Goal: Task Accomplishment & Management: Complete application form

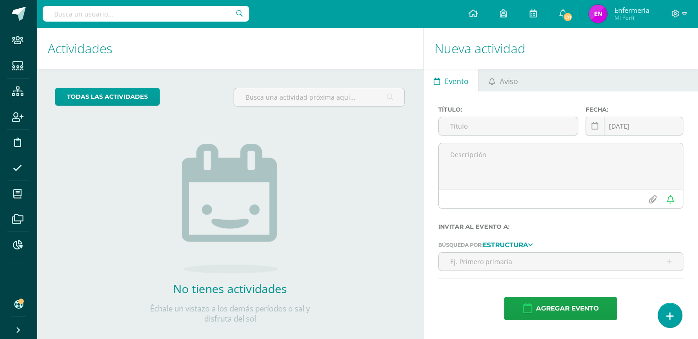
click at [137, 12] on input "text" at bounding box center [146, 14] width 207 height 16
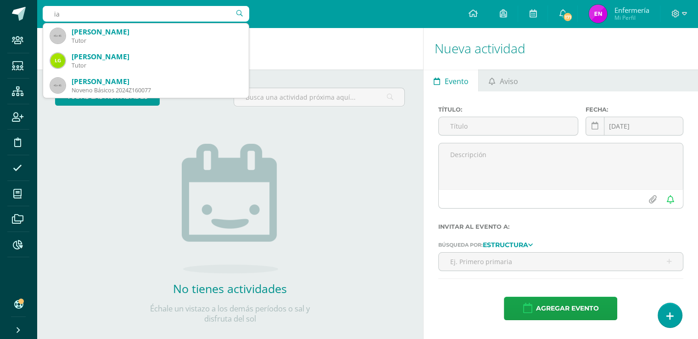
type input "i"
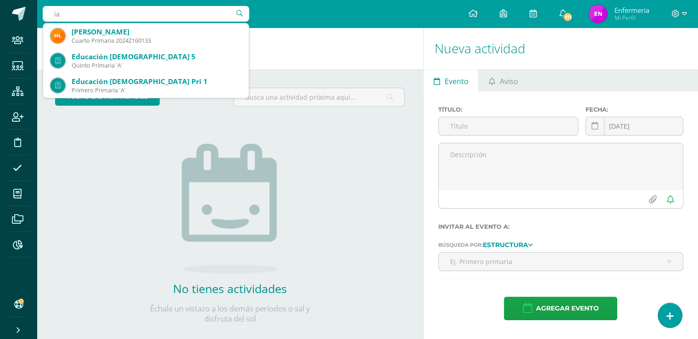
type input "i"
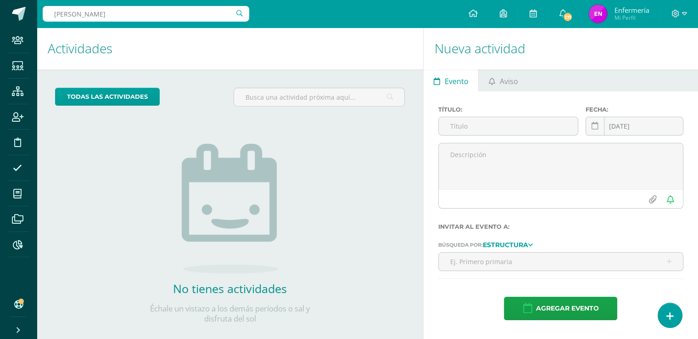
type input "valeria baides"
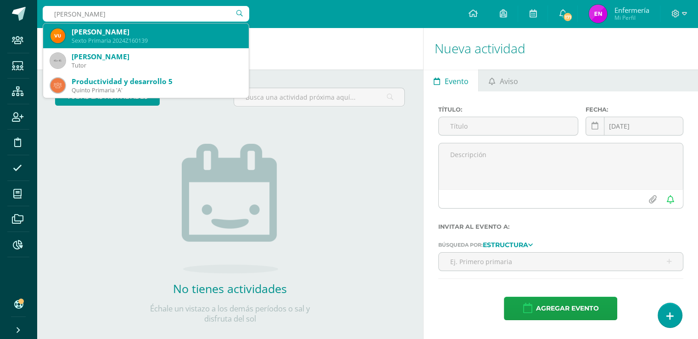
click at [110, 33] on div "Valeria Urzúa Baides" at bounding box center [157, 32] width 170 height 10
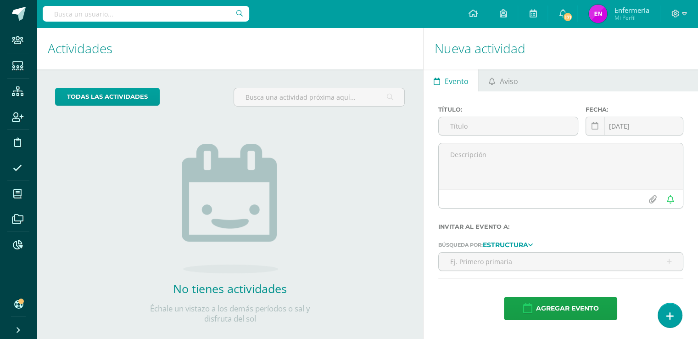
click at [110, 33] on h1 "Actividades" at bounding box center [230, 49] width 364 height 42
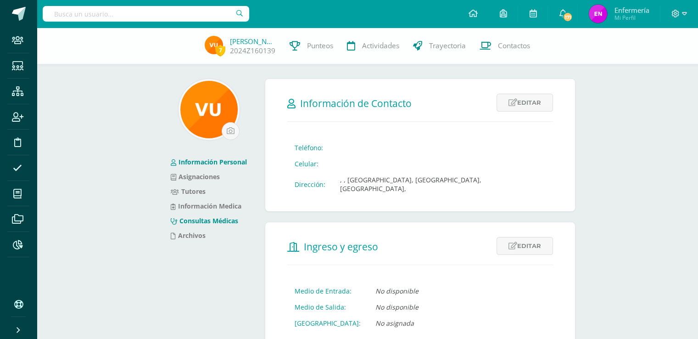
click at [212, 222] on link "Consultas Médicas" at bounding box center [204, 220] width 67 height 9
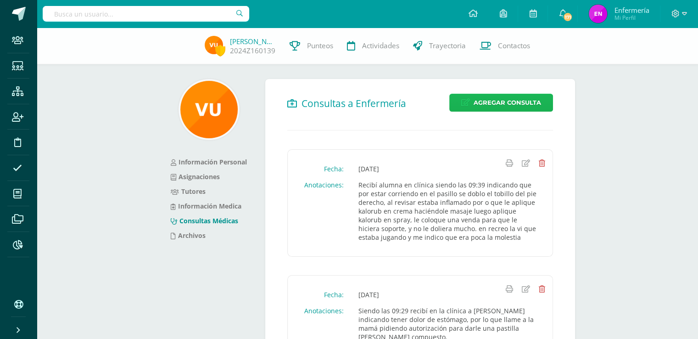
click at [492, 100] on span "Agregar Consulta" at bounding box center [507, 102] width 67 height 17
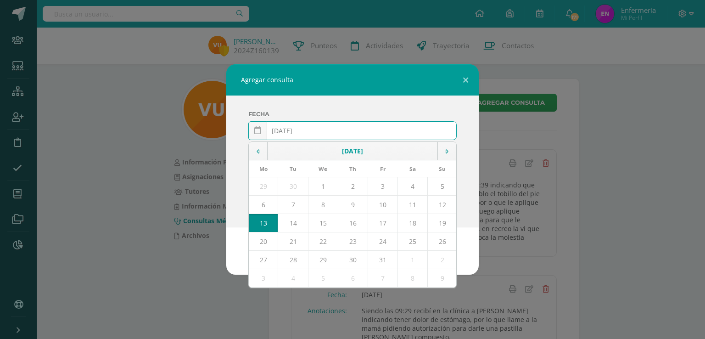
click at [295, 129] on input "2025-10-13" at bounding box center [352, 131] width 207 height 18
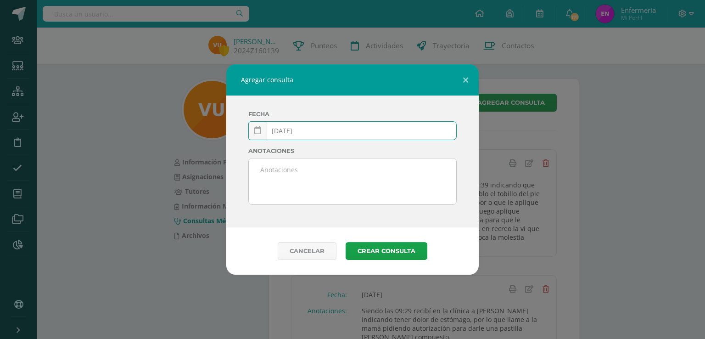
click at [311, 132] on input "2025-03-13" at bounding box center [352, 131] width 207 height 18
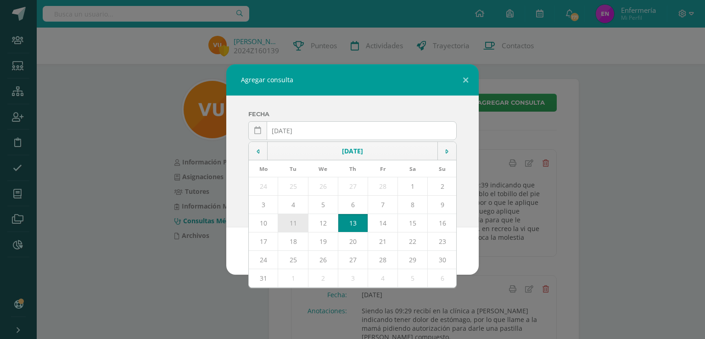
click at [292, 224] on td "11" at bounding box center [293, 223] width 30 height 18
type input "2025-03-11"
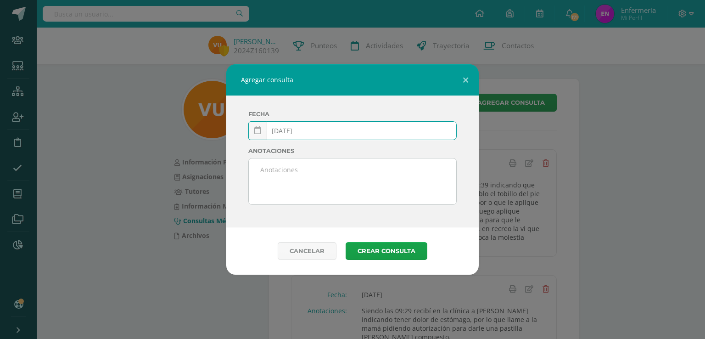
click at [351, 184] on textarea at bounding box center [352, 181] width 207 height 46
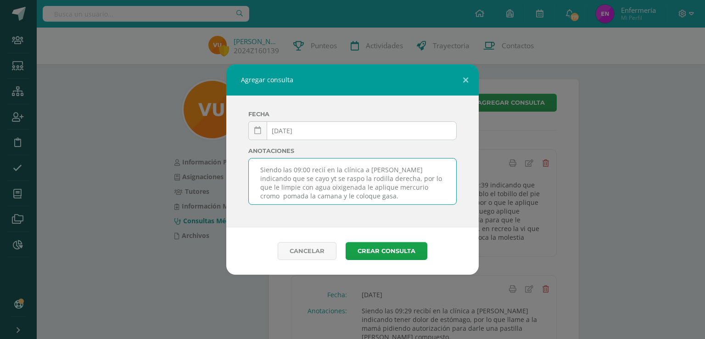
click at [272, 197] on textarea "Siendo las 09:00 recií en la clínica a Valeria indicando que se cayo yt se rasp…" at bounding box center [352, 181] width 207 height 46
click at [291, 178] on textarea "Siendo las 09:00 recií en la clínica a Valeria indicando que se cayo yt se rasp…" at bounding box center [352, 181] width 207 height 46
click at [320, 169] on textarea "Siendo las 09:00 recií en la clínica a Valeria indicando que se cayo y se raspo…" at bounding box center [352, 181] width 207 height 46
click at [326, 171] on textarea "Siendo las 09:00 recbií en la clínica a Valeria indicando que se cayo y se rasp…" at bounding box center [352, 181] width 207 height 46
click at [295, 186] on textarea "Siendo las 09:00 recibí en la clínica a Valeria indicando que se cayo y se rasp…" at bounding box center [352, 181] width 207 height 46
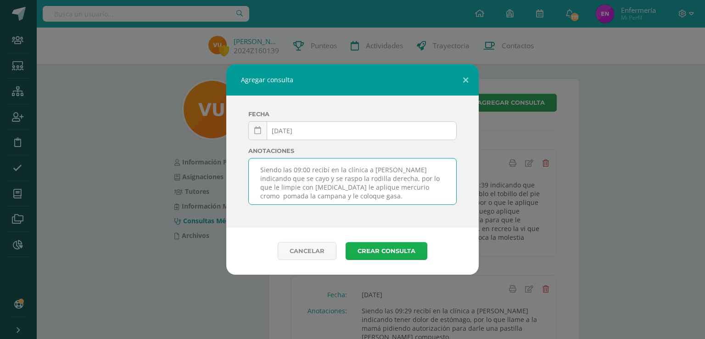
type textarea "Siendo las 09:00 recibí en la clínica a Valeria indicando que se cayo y se rasp…"
click at [400, 250] on button "Crear consulta" at bounding box center [387, 251] width 82 height 18
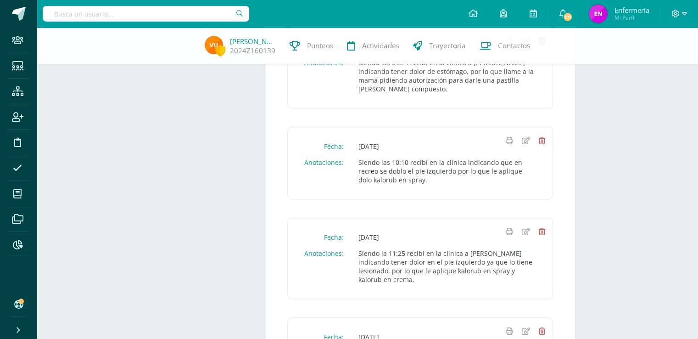
scroll to position [296, 0]
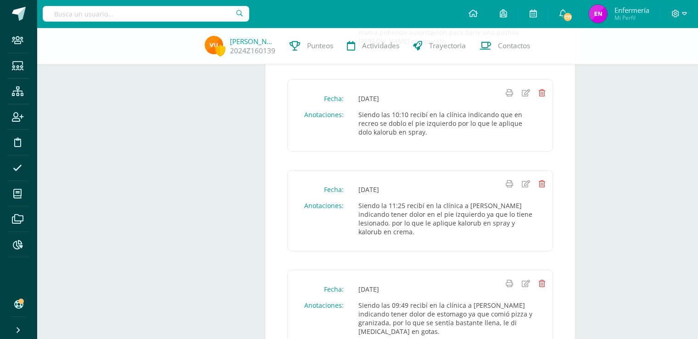
click at [158, 15] on input "text" at bounding box center [146, 14] width 207 height 16
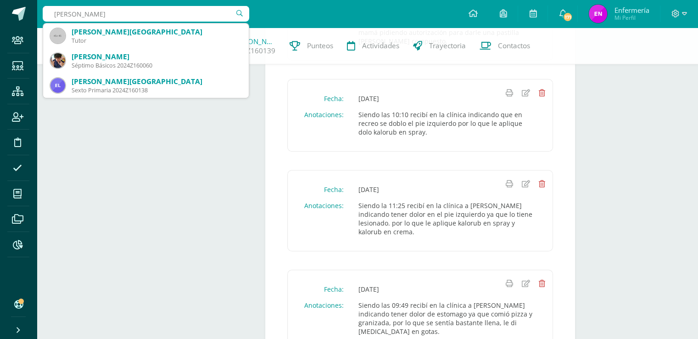
type input "emilu lima"
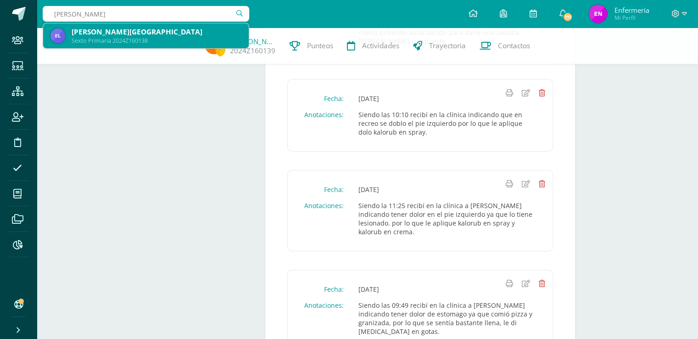
click at [125, 30] on div "[PERSON_NAME][GEOGRAPHIC_DATA]" at bounding box center [157, 32] width 170 height 10
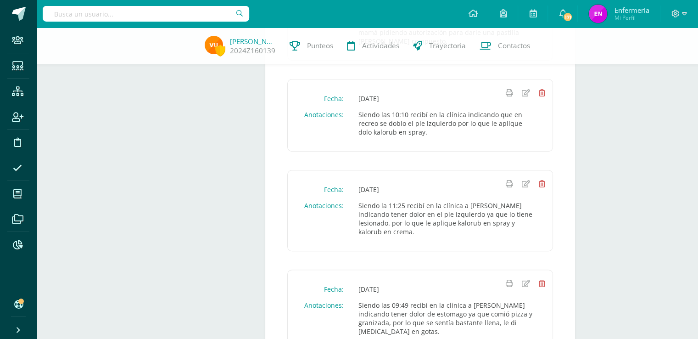
click at [125, 30] on div "Valeria Urzúa 2024Z160139 Punteos Actividades Trayectoria Contactos" at bounding box center [349, 46] width 698 height 37
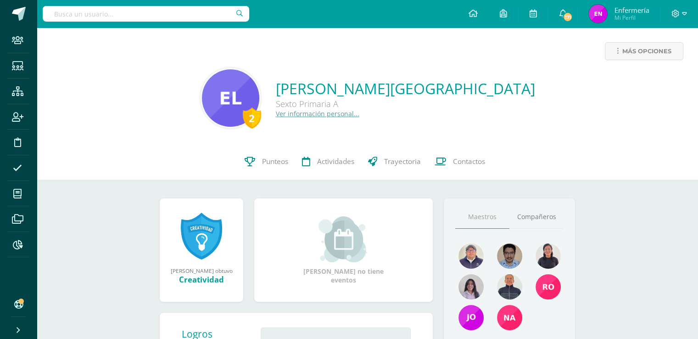
click at [359, 114] on link "Ver información personal..." at bounding box center [318, 113] width 84 height 9
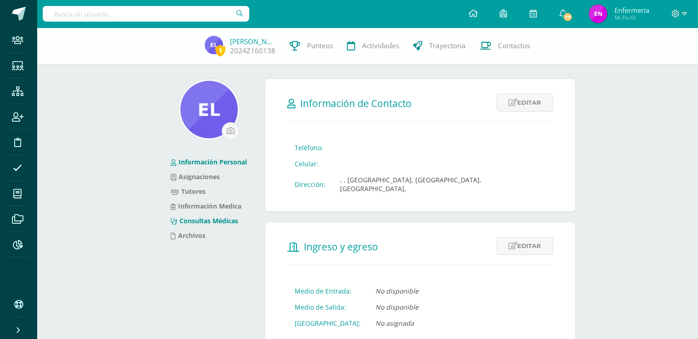
click at [222, 218] on link "Consultas Médicas" at bounding box center [204, 220] width 67 height 9
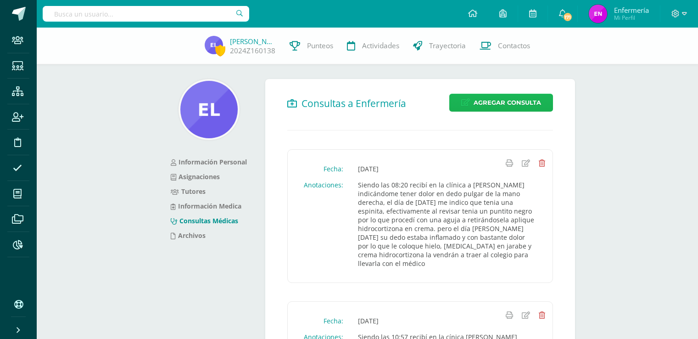
click at [500, 101] on span "Agregar Consulta" at bounding box center [507, 102] width 67 height 17
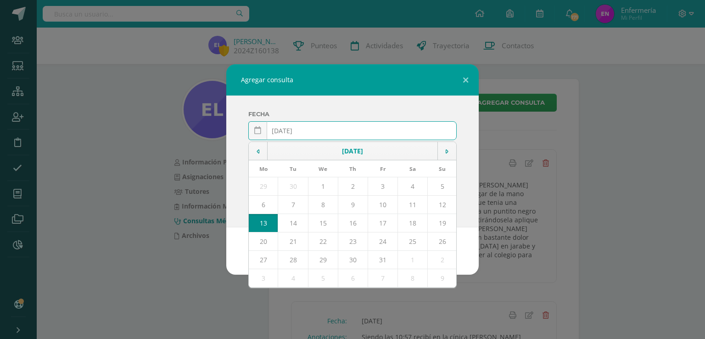
click at [296, 129] on input "2025-10-13" at bounding box center [352, 131] width 207 height 18
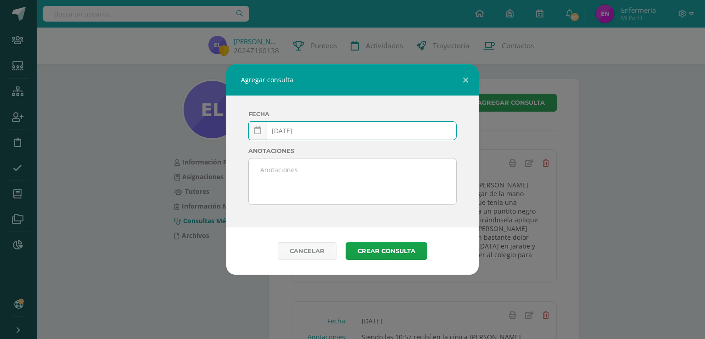
click at [305, 131] on input "2025-03-13" at bounding box center [352, 131] width 207 height 18
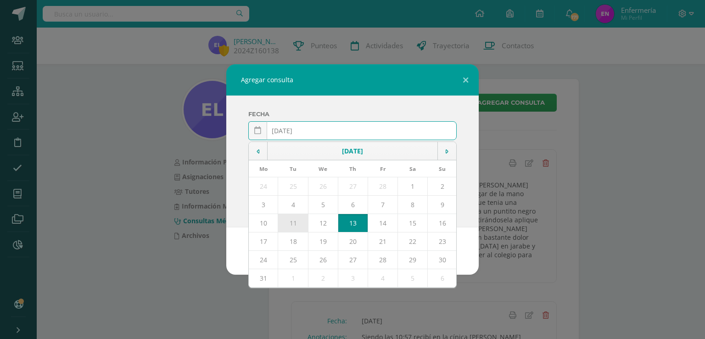
click at [292, 226] on td "11" at bounding box center [293, 223] width 30 height 18
type input "2025-03-11"
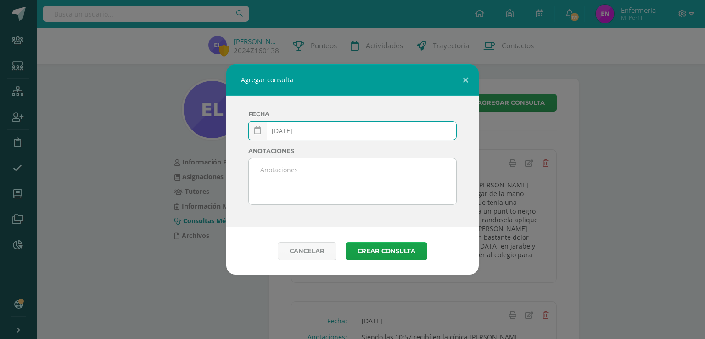
click at [288, 183] on textarea at bounding box center [352, 181] width 207 height 46
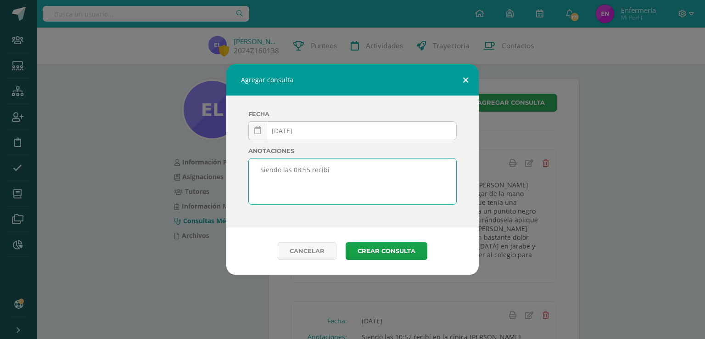
type textarea "Siendo las 08:55 recibí"
drag, startPoint x: 464, startPoint y: 80, endPoint x: 459, endPoint y: 64, distance: 16.5
click at [464, 78] on button at bounding box center [465, 79] width 26 height 31
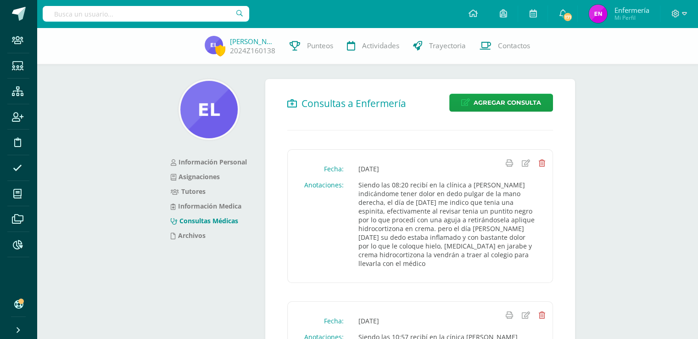
click at [214, 18] on input "text" at bounding box center [146, 14] width 207 height 16
type input "valleria baide"
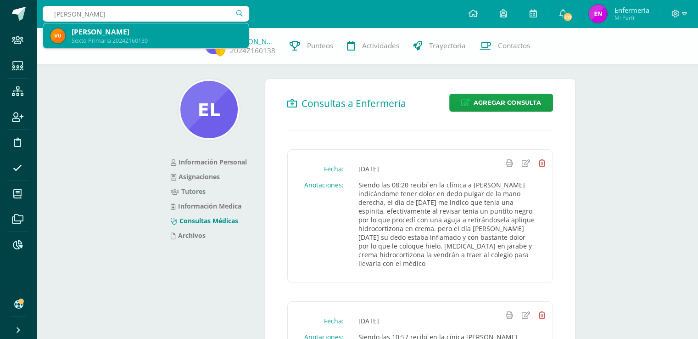
click at [124, 41] on div "Sexto Primaria 2024Z160139" at bounding box center [157, 41] width 170 height 8
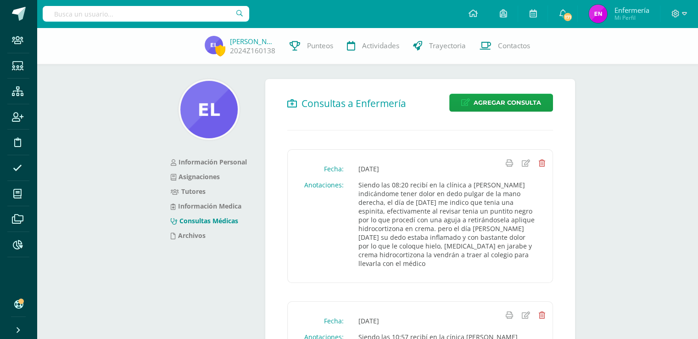
click at [123, 41] on div "Emily Lima 2024Z160138 Punteos Actividades Trayectoria Contactos" at bounding box center [349, 46] width 698 height 37
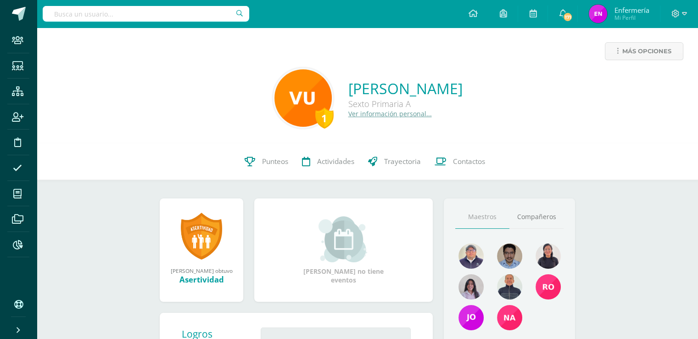
click at [357, 115] on link "Ver información personal..." at bounding box center [390, 113] width 84 height 9
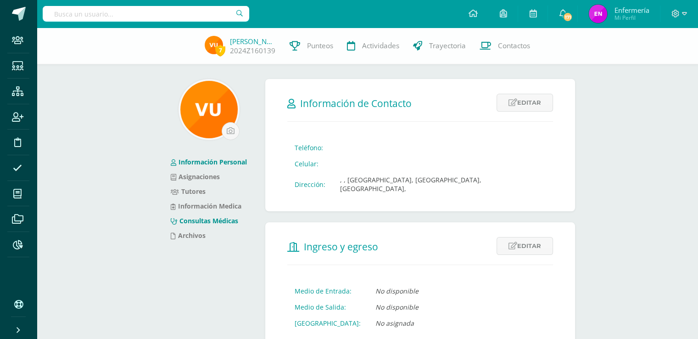
click at [219, 223] on link "Consultas Médicas" at bounding box center [204, 220] width 67 height 9
click at [226, 223] on link "Consultas Médicas" at bounding box center [204, 220] width 67 height 9
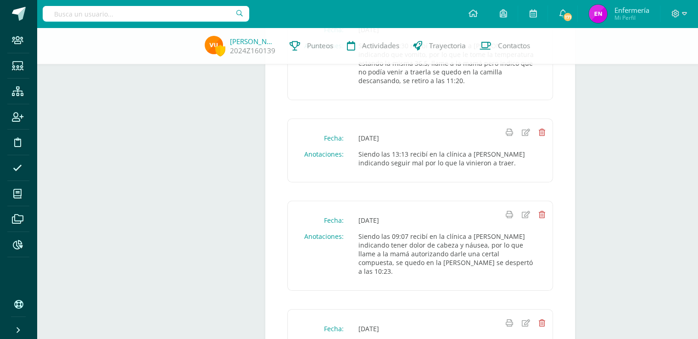
click at [528, 319] on icon at bounding box center [526, 322] width 8 height 7
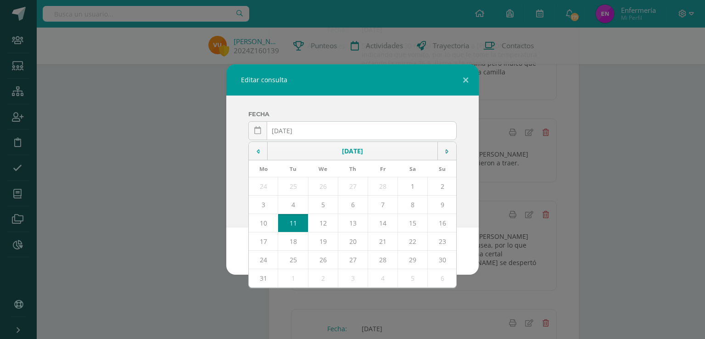
click at [296, 221] on td "11" at bounding box center [293, 223] width 30 height 18
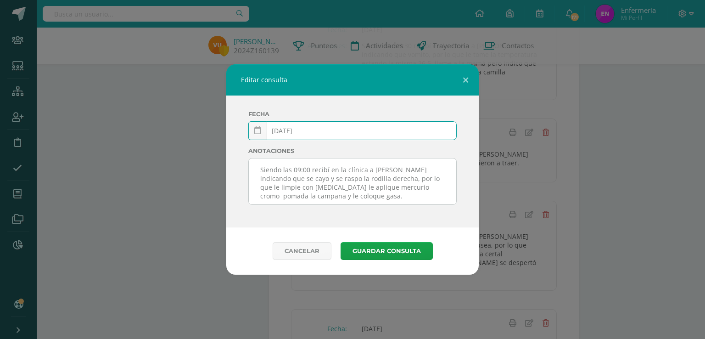
click at [348, 195] on textarea "Siendo las 09:00 recibí en la clínica a Valeria indicando que se cayo y se rasp…" at bounding box center [352, 181] width 207 height 46
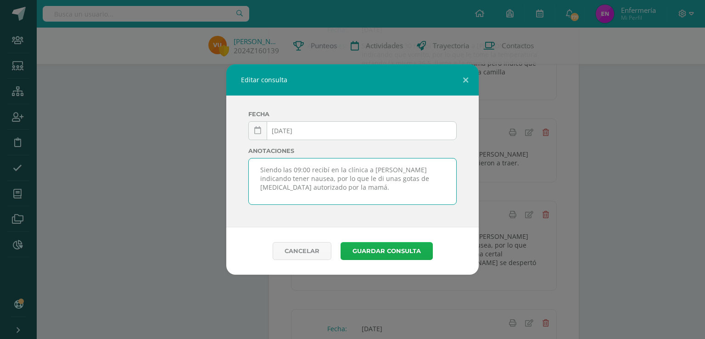
type textarea "Siendo las 09:00 recibí en la clínica a [PERSON_NAME] indicando tener nausea, p…"
click at [406, 246] on button "Guardar consulta" at bounding box center [386, 251] width 92 height 18
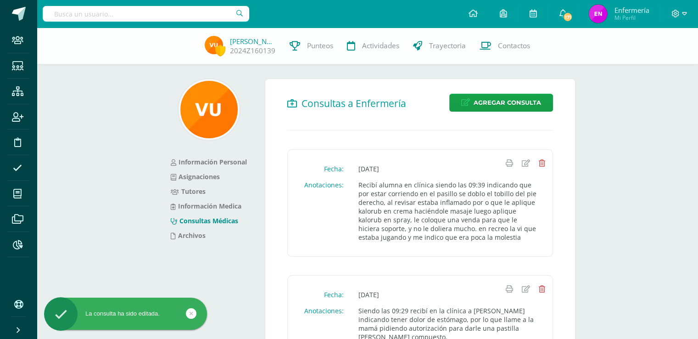
click at [165, 18] on input "text" at bounding box center [146, 14] width 207 height 16
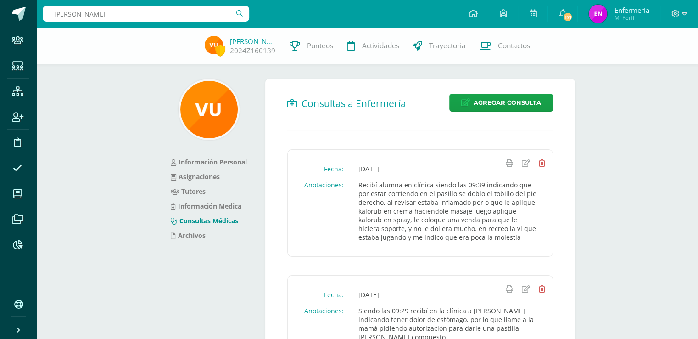
type input "[PERSON_NAME]"
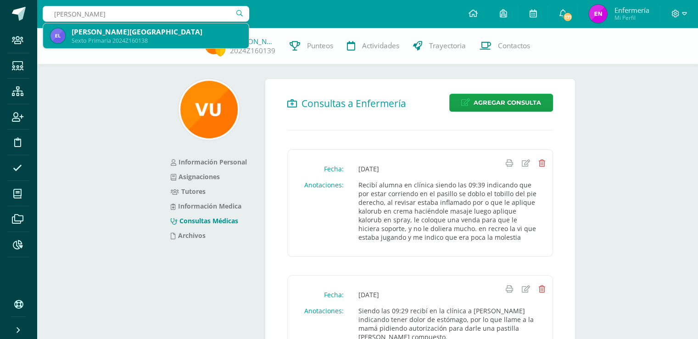
click at [145, 37] on div "Sexto Primaria 2024Z160138" at bounding box center [157, 41] width 170 height 8
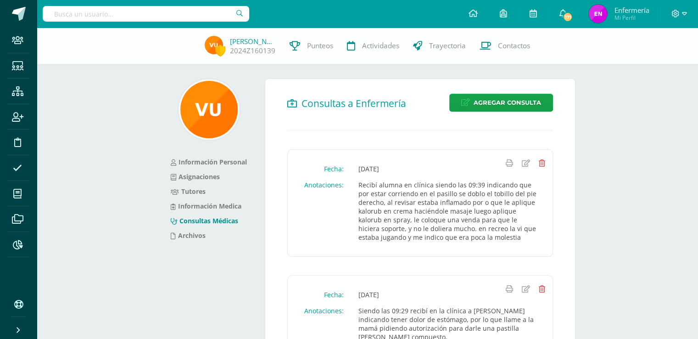
click at [145, 37] on div "[PERSON_NAME] 2024Z160139 Punteos Actividades Trayectoria Contactos" at bounding box center [349, 46] width 698 height 37
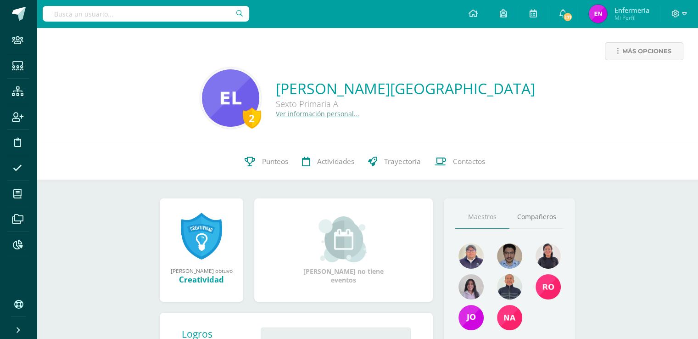
click at [359, 117] on link "Ver información personal..." at bounding box center [318, 113] width 84 height 9
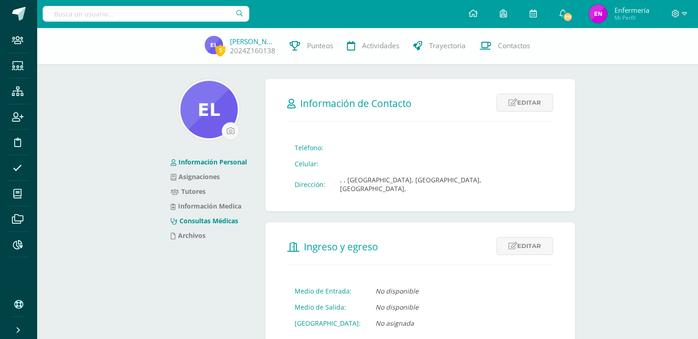
click at [212, 221] on link "Consultas Médicas" at bounding box center [204, 220] width 67 height 9
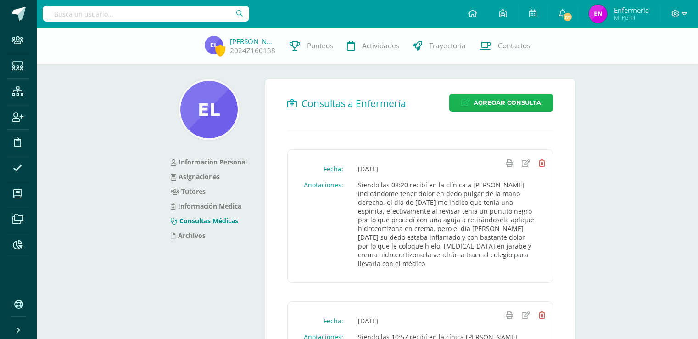
click at [519, 104] on span "Agregar Consulta" at bounding box center [507, 102] width 67 height 17
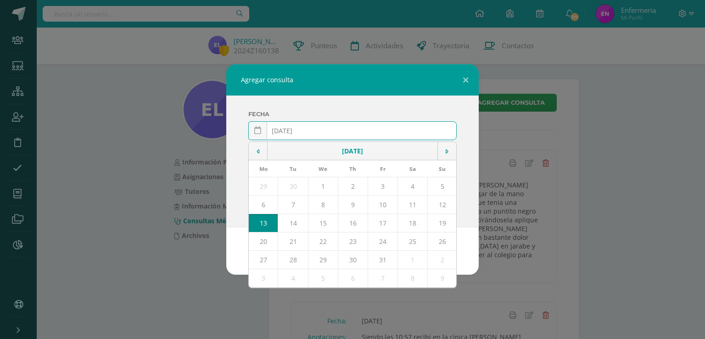
click at [295, 131] on input "2025-10-13" at bounding box center [352, 131] width 207 height 18
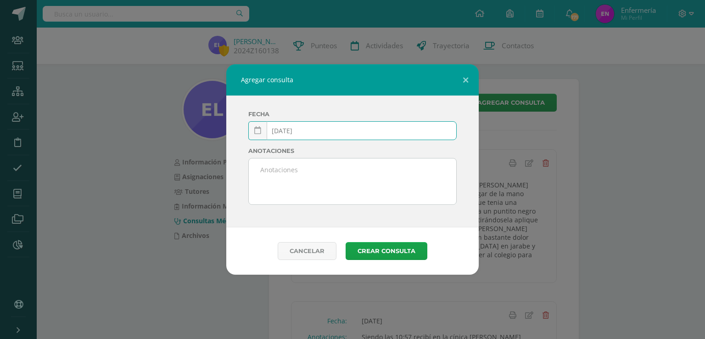
drag, startPoint x: 311, startPoint y: 130, endPoint x: 303, endPoint y: 93, distance: 38.0
click at [311, 130] on input "2025-03-13" at bounding box center [352, 131] width 207 height 18
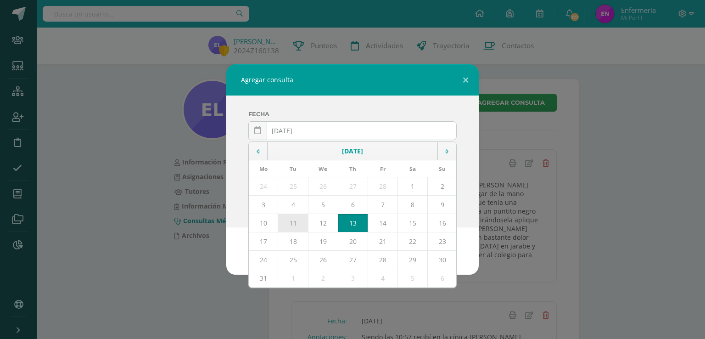
click at [293, 221] on td "11" at bounding box center [293, 223] width 30 height 18
type input "[DATE]"
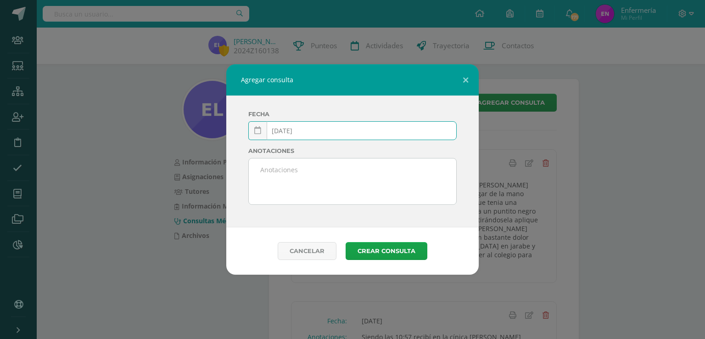
click at [275, 164] on textarea at bounding box center [352, 181] width 207 height 46
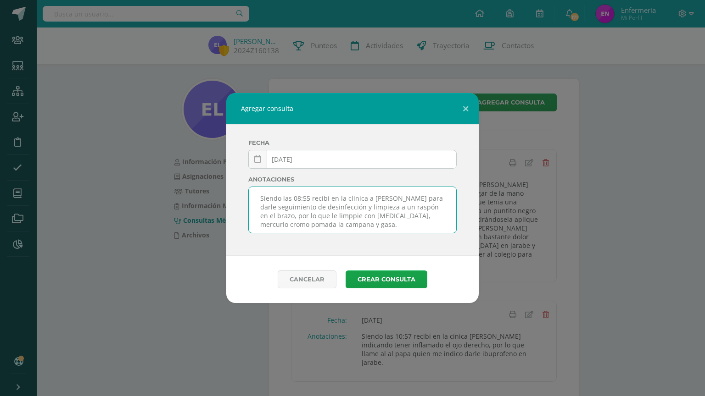
click at [332, 216] on textarea "Siendo las 08:55 recibí en la clínica a Emily para darle seguimiento de desinfe…" at bounding box center [352, 210] width 207 height 46
type textarea "Siendo las 08:55 recibí en la clínica a Emily para darle seguimiento de desinfe…"
click at [386, 279] on button "Crear consulta" at bounding box center [387, 280] width 82 height 18
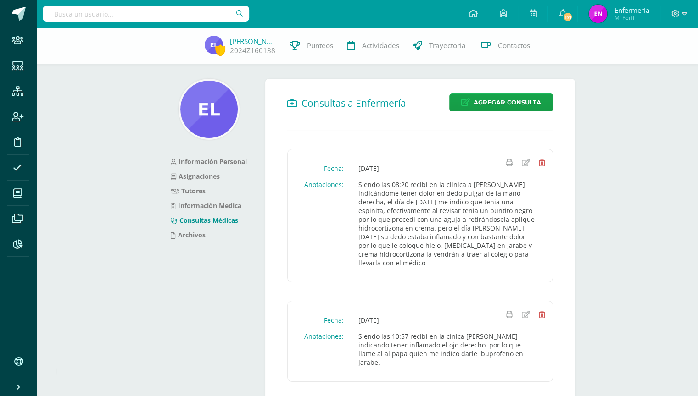
click at [351, 6] on div "Configuración Cerrar sesión Enfermería Mi Perfil 171 171 Avisos 1395 avisos sin…" at bounding box center [367, 14] width 661 height 28
drag, startPoint x: 144, startPoint y: 12, endPoint x: 150, endPoint y: 10, distance: 6.4
click at [144, 12] on input "text" at bounding box center [146, 14] width 207 height 16
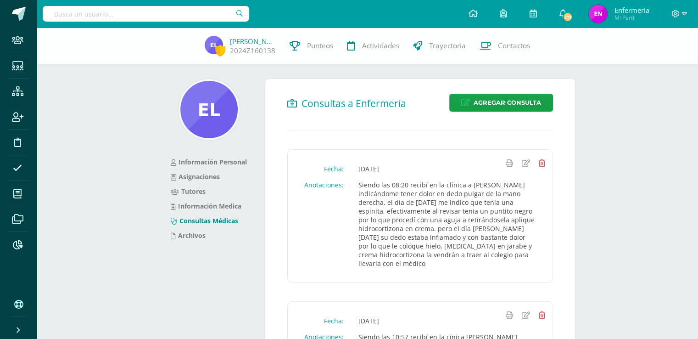
click at [116, 14] on input "text" at bounding box center [146, 14] width 207 height 16
type input "valeria argueta"
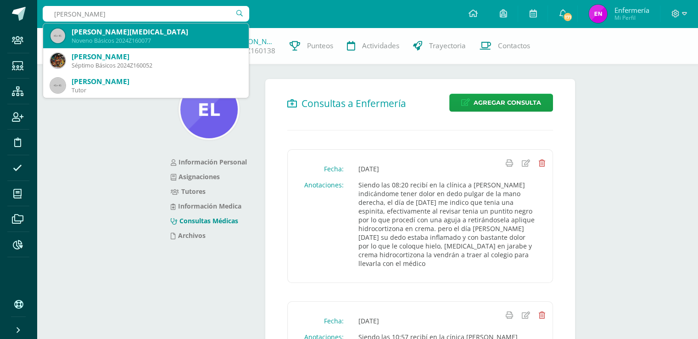
click at [95, 37] on div "Valeria Sofía Argueta Quijada Noveno Básicos 2024Z160077" at bounding box center [145, 35] width 191 height 25
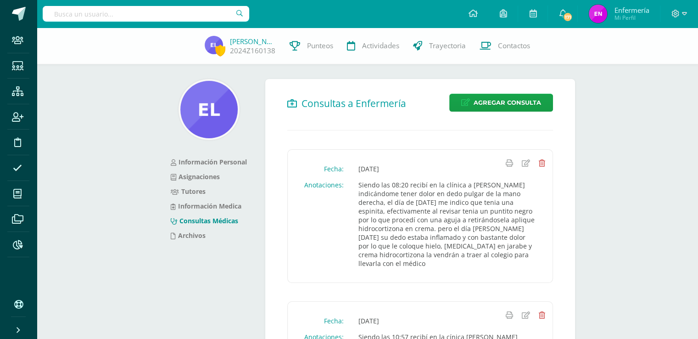
click at [95, 37] on div "Emily Lima 2024Z160138 Punteos Actividades Trayectoria Contactos" at bounding box center [349, 46] width 698 height 37
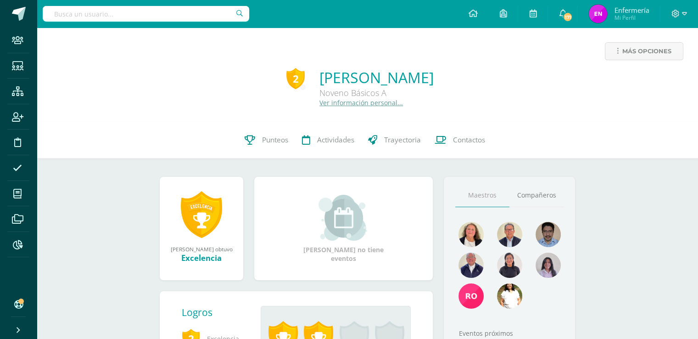
click at [323, 102] on link "Ver información personal..." at bounding box center [361, 102] width 84 height 9
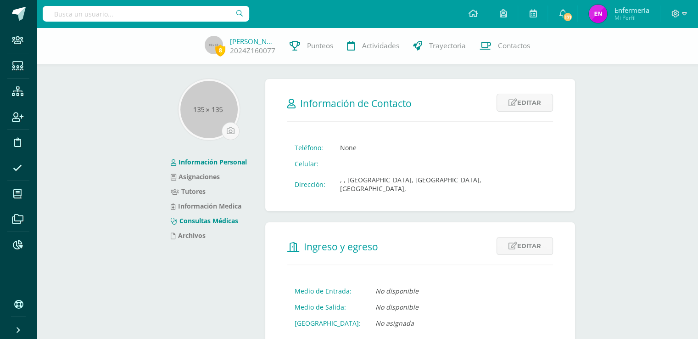
click at [226, 223] on link "Consultas Médicas" at bounding box center [204, 220] width 67 height 9
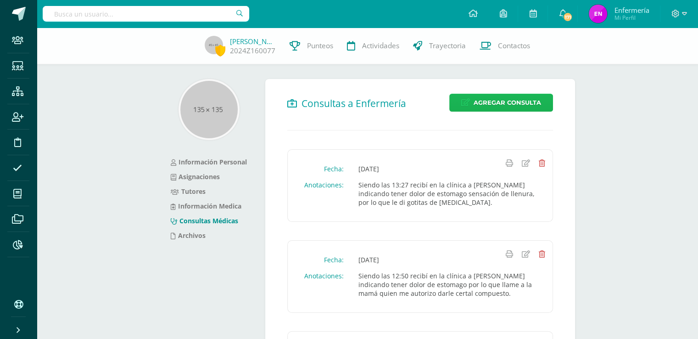
click at [494, 105] on span "Agregar Consulta" at bounding box center [507, 102] width 67 height 17
click at [503, 105] on span "Agregar Consulta" at bounding box center [507, 102] width 67 height 17
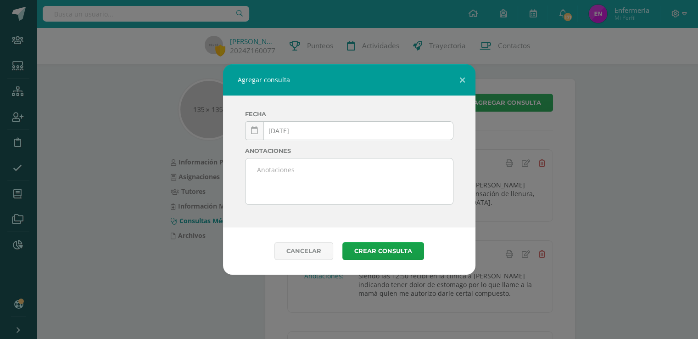
click at [503, 105] on div "Agregar consulta Fecha 2025-10-13 October, 2025 Mo Tu We Th Fr Sa Su 29 30 1 2 …" at bounding box center [349, 169] width 691 height 210
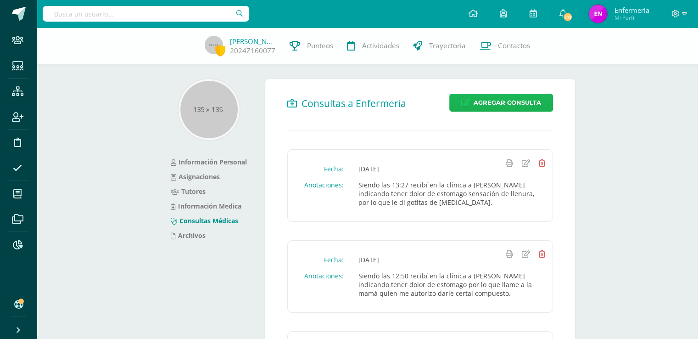
click at [510, 108] on span "Agregar Consulta" at bounding box center [507, 102] width 67 height 17
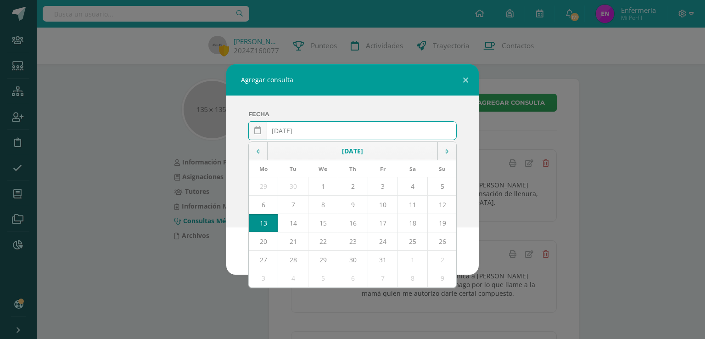
drag, startPoint x: 294, startPoint y: 129, endPoint x: 296, endPoint y: 140, distance: 11.1
click at [297, 132] on input "2025-10-13" at bounding box center [352, 131] width 207 height 18
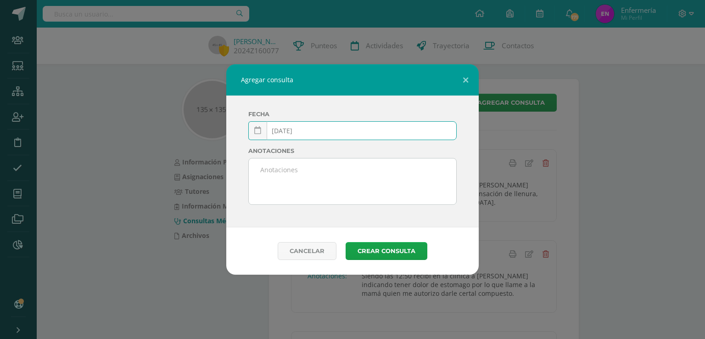
click at [318, 135] on input "2025-03-13" at bounding box center [352, 131] width 207 height 18
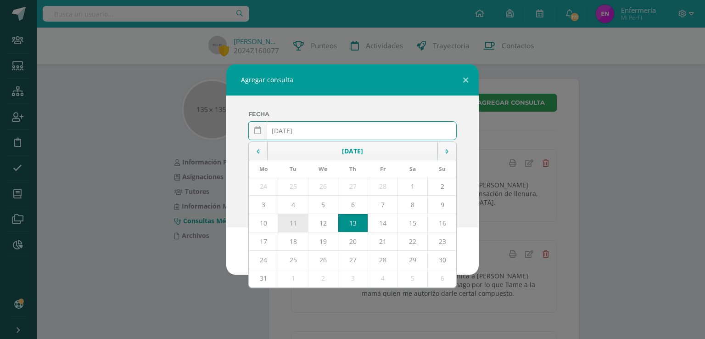
click at [292, 225] on td "11" at bounding box center [293, 223] width 30 height 18
type input "[DATE]"
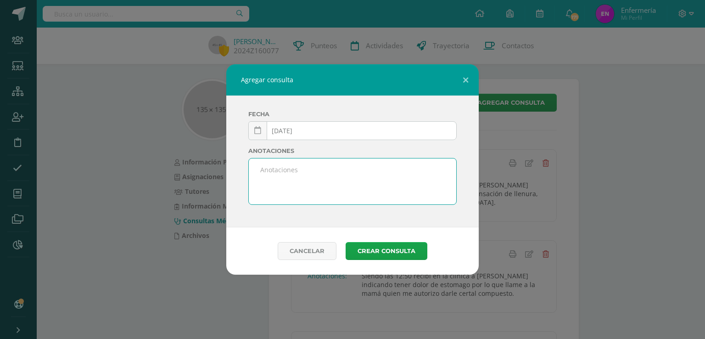
drag, startPoint x: 288, startPoint y: 178, endPoint x: 292, endPoint y: 187, distance: 10.3
click at [292, 186] on textarea at bounding box center [352, 181] width 207 height 46
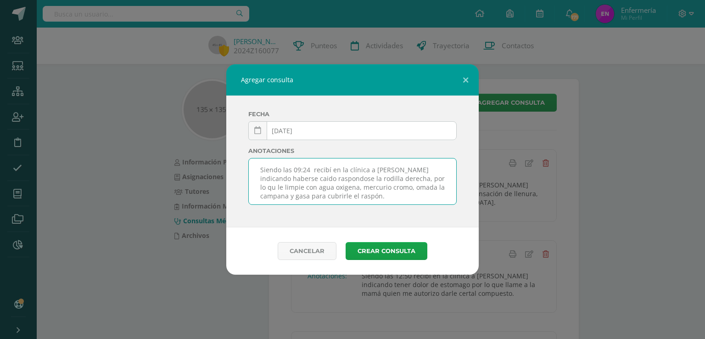
click at [303, 177] on textarea "Siendo las 09:24 recibí en la clínica a Valeria indicando haberse caido raspond…" at bounding box center [352, 181] width 207 height 46
click at [411, 187] on textarea "Siendo las 09:24 recibí en la clínica a Valeria indicando haberse caido en recr…" at bounding box center [352, 181] width 207 height 46
click at [273, 187] on textarea "Siendo las 09:24 recibí en la clínica a Valeria indicando haberse caído en recr…" at bounding box center [352, 181] width 207 height 46
type textarea "Siendo las 09:24 recibí en la clínica a Valeria indicando haberse caído en recr…"
drag, startPoint x: 394, startPoint y: 251, endPoint x: 371, endPoint y: 168, distance: 86.3
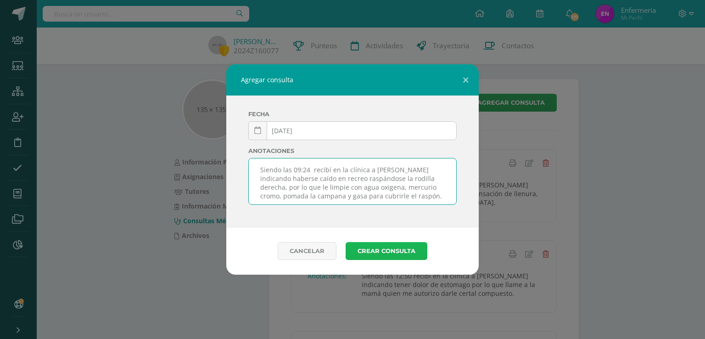
click at [394, 251] on button "Crear consulta" at bounding box center [387, 251] width 82 height 18
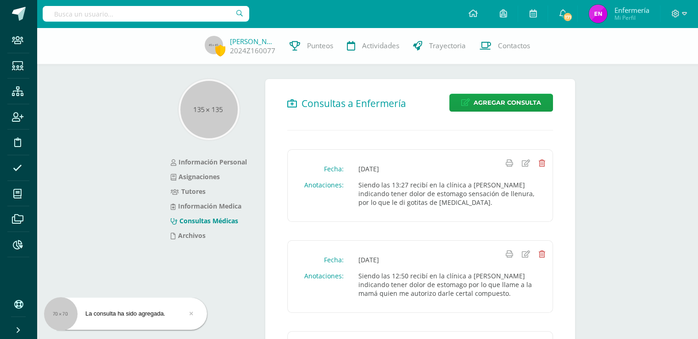
click at [179, 15] on input "text" at bounding box center [146, 14] width 207 height 16
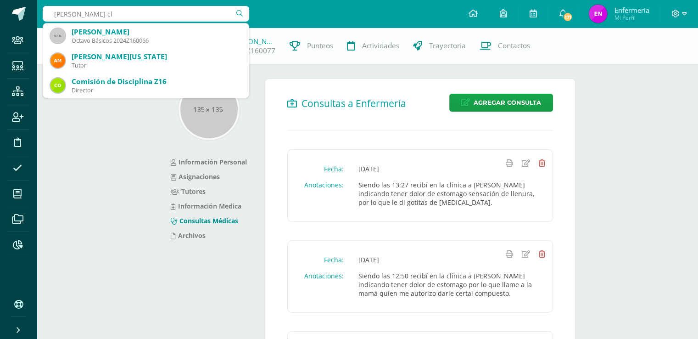
type input "collin cla"
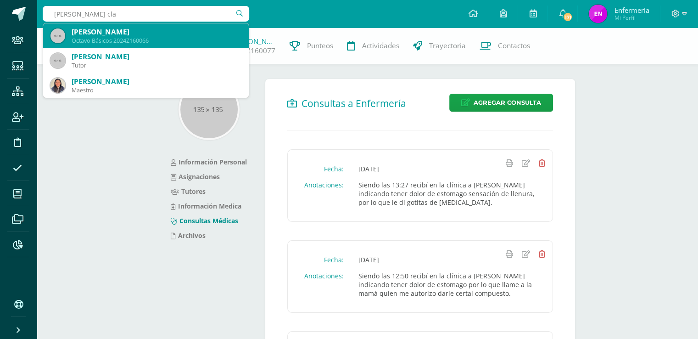
click at [123, 39] on div "Octavo Básicos 2024Z160066" at bounding box center [157, 41] width 170 height 8
click at [123, 38] on div "Valeria Argueta 2024Z160077 Punteos Actividades Trayectoria Contactos" at bounding box center [349, 46] width 698 height 37
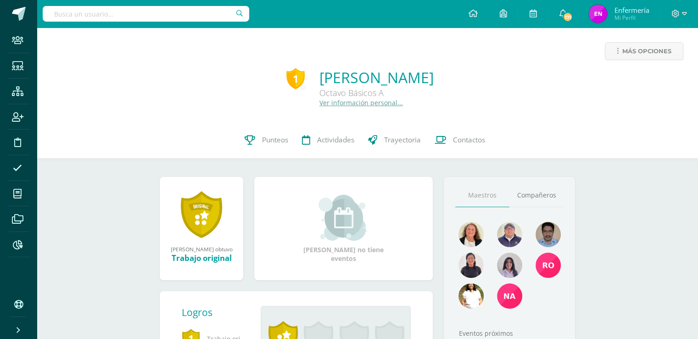
click at [354, 102] on link "Ver información personal..." at bounding box center [361, 102] width 84 height 9
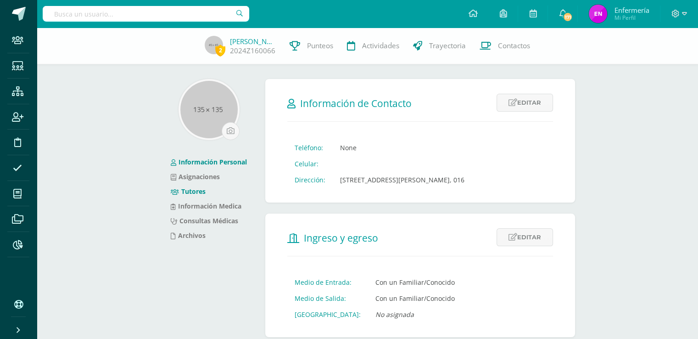
click at [231, 220] on link "Consultas Médicas" at bounding box center [204, 220] width 67 height 9
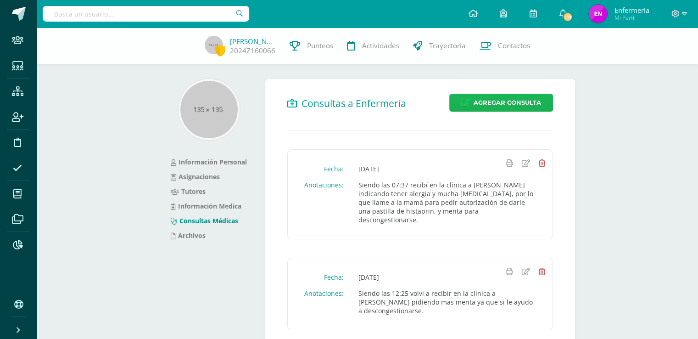
click at [505, 109] on span "Agregar Consulta" at bounding box center [507, 102] width 67 height 17
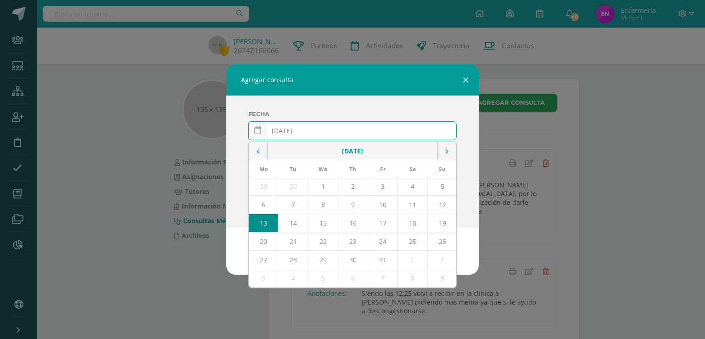
click at [295, 130] on input "[DATE]" at bounding box center [352, 131] width 207 height 18
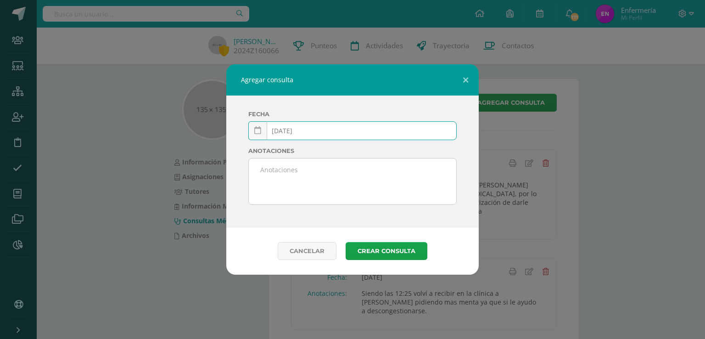
click at [316, 130] on input "2025-03-13" at bounding box center [352, 131] width 207 height 18
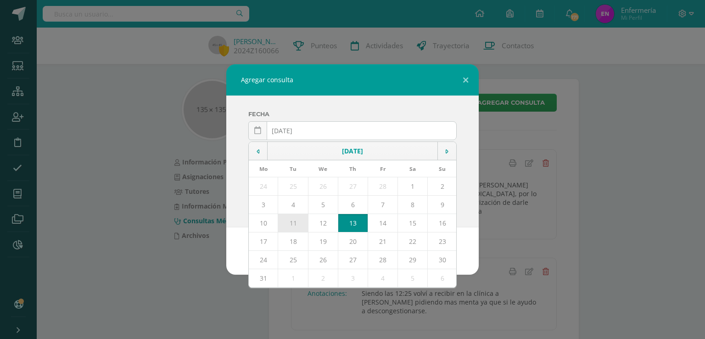
click at [299, 223] on td "11" at bounding box center [293, 223] width 30 height 18
type input "2025-03-11"
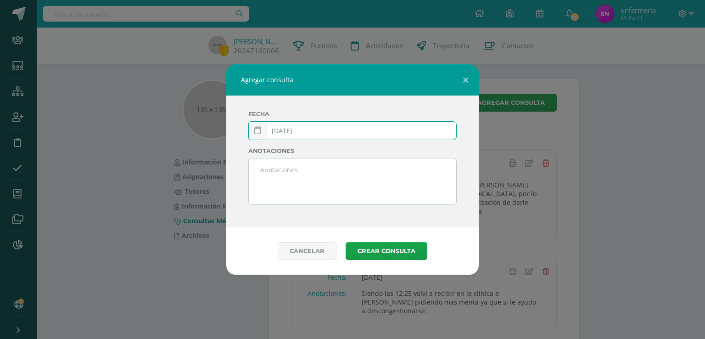
drag, startPoint x: 287, startPoint y: 191, endPoint x: 294, endPoint y: 190, distance: 6.9
click at [291, 190] on textarea at bounding box center [352, 181] width 207 height 46
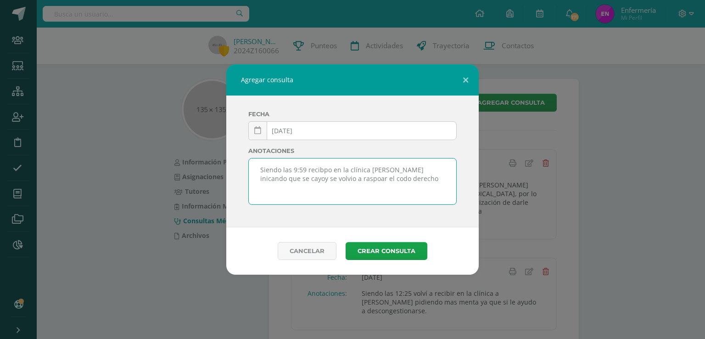
click at [328, 170] on textarea "Siendo las 9:59 recibpo en la clínica a Collin inicando que se cayoy se volvio …" at bounding box center [352, 181] width 207 height 46
click at [391, 168] on textarea "Siendo las 9:59 recibí en la clínica a Collin inicando que se cayoy se volvio a…" at bounding box center [352, 181] width 207 height 46
click at [276, 178] on textarea "Siendo las 9:59 recibí en la clínica a Collin indicando que se cayoy se volvio …" at bounding box center [352, 181] width 207 height 46
click at [272, 178] on textarea "Siendo las 9:59 recibí en la clínica a Collin indicando que se cayoy se volvio …" at bounding box center [352, 181] width 207 height 46
click at [329, 178] on textarea "Siendo las 9:59 recibí en la clínica a Collin indicando que se cayo y se volvió…" at bounding box center [352, 181] width 207 height 46
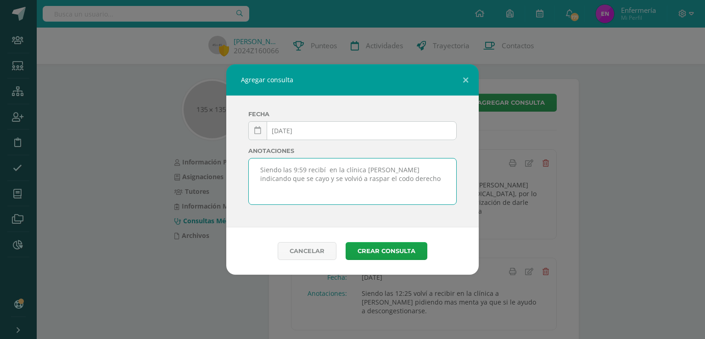
drag, startPoint x: 395, startPoint y: 184, endPoint x: 396, endPoint y: 179, distance: 4.8
click at [396, 183] on textarea "Siendo las 9:59 recibí en la clínica a Collin indicando que se cayo y se volvió…" at bounding box center [352, 181] width 207 height 46
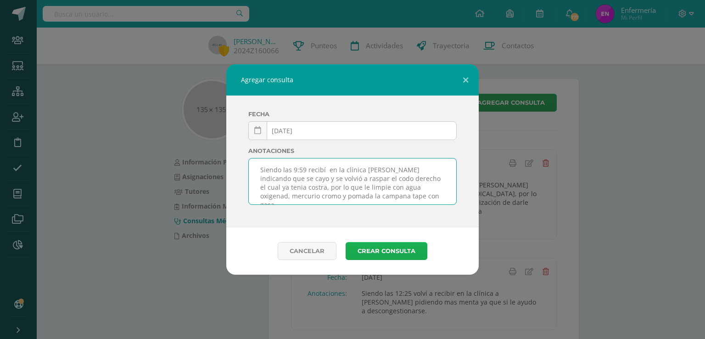
type textarea "Siendo las 9:59 recibí en la clínica a Collin indicando que se cayo y se volvió…"
click at [387, 248] on button "Crear consulta" at bounding box center [387, 251] width 82 height 18
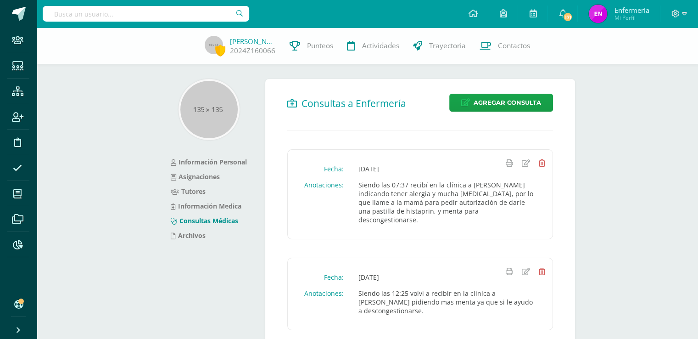
drag, startPoint x: 162, startPoint y: 17, endPoint x: 162, endPoint y: 33, distance: 16.1
click at [163, 24] on div at bounding box center [146, 14] width 207 height 28
type input "[PERSON_NAME]"
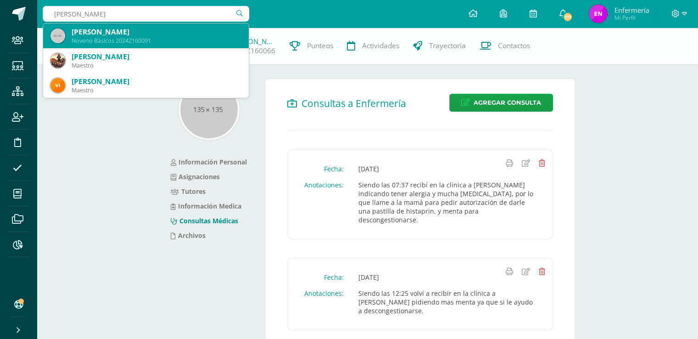
click at [160, 35] on div "[PERSON_NAME]" at bounding box center [157, 32] width 170 height 10
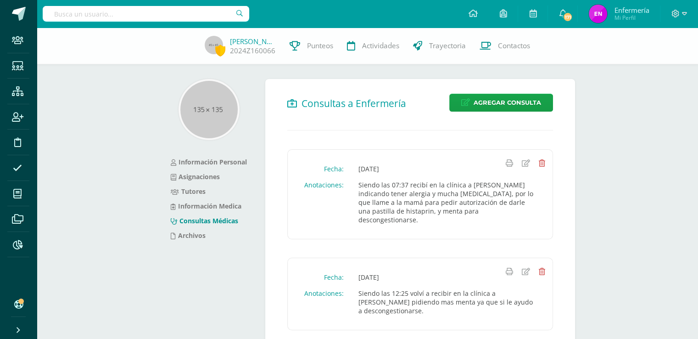
click at [160, 35] on div "Colin Clayton 2024Z160066 Punteos Actividades Trayectoria Contactos" at bounding box center [349, 46] width 698 height 37
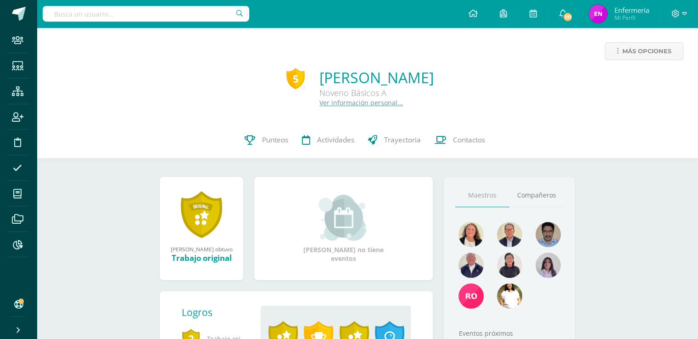
click at [319, 104] on link "Ver información personal..." at bounding box center [361, 102] width 84 height 9
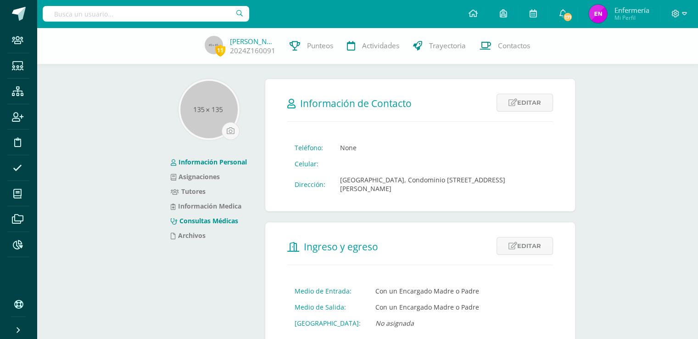
click at [212, 217] on link "Consultas Médicas" at bounding box center [204, 220] width 67 height 9
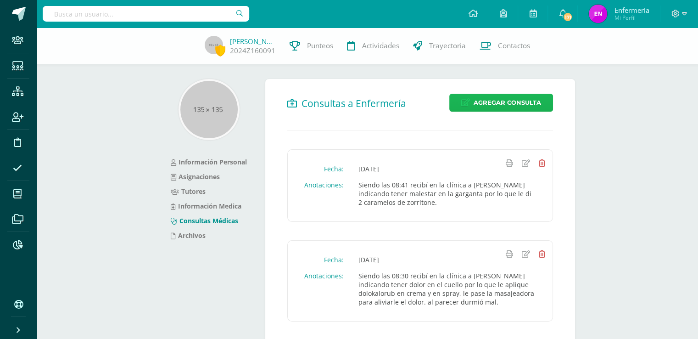
click at [495, 98] on span "Agregar Consulta" at bounding box center [507, 102] width 67 height 17
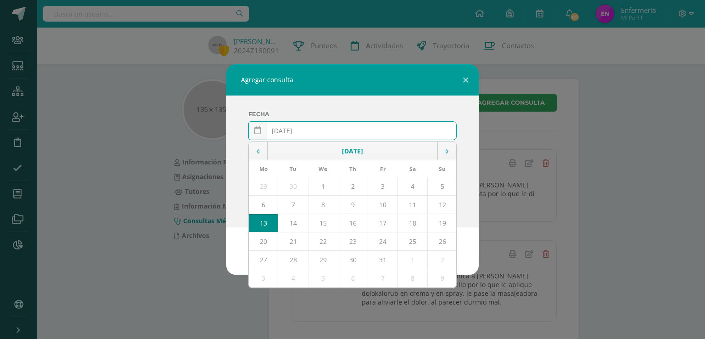
click at [296, 129] on input "[DATE]" at bounding box center [352, 131] width 207 height 18
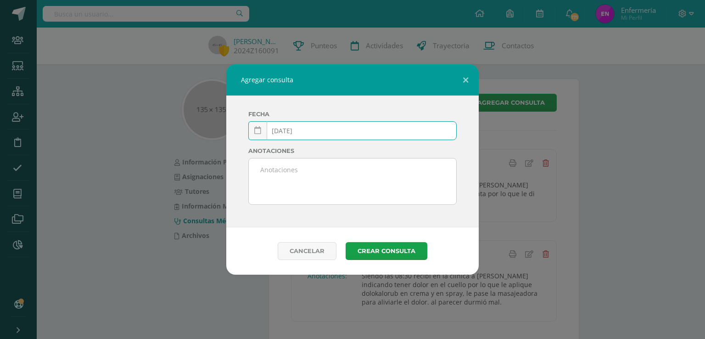
click at [312, 134] on input "2025-03-13" at bounding box center [352, 131] width 207 height 18
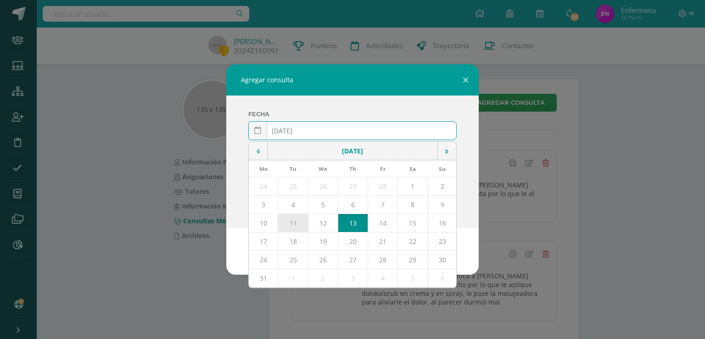
click at [293, 223] on td "11" at bounding box center [293, 223] width 30 height 18
type input "2025-03-11"
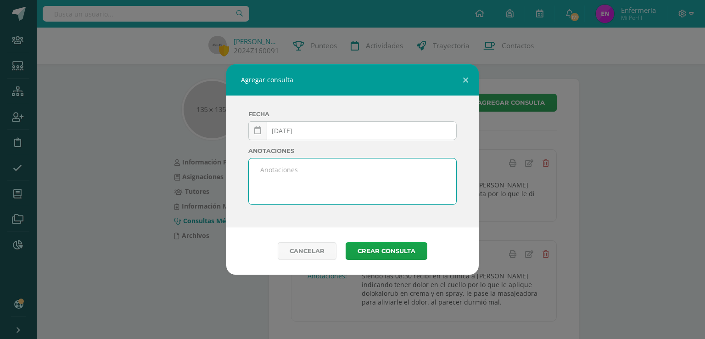
click at [276, 175] on textarea at bounding box center [352, 181] width 207 height 46
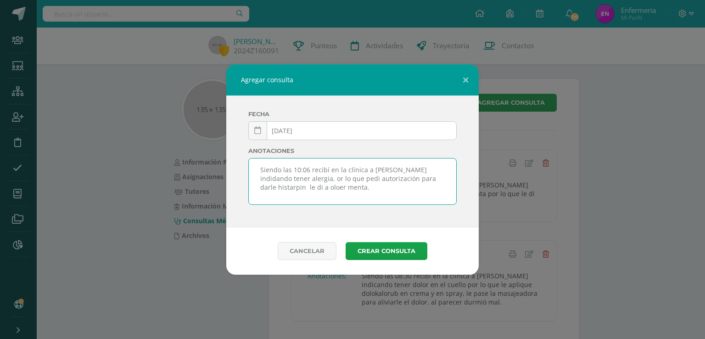
click at [289, 188] on textarea "Siendo las 10:06 recibí en la clínica a Gabriela indidando tener alergia, or lo…" at bounding box center [352, 181] width 207 height 46
click at [300, 179] on textarea "Siendo las 10:06 recibí en la clínica a Gabriela indidando tener alergia, or lo…" at bounding box center [352, 181] width 207 height 46
click at [302, 179] on textarea "Siendo las 10:06 recibí en la clínica a Gabriela indidando tener alergia, or lo…" at bounding box center [352, 181] width 207 height 46
click at [412, 169] on textarea "Siendo las 10:06 recibí en la clínica a Gabriela indidando tener alergia, por l…" at bounding box center [352, 181] width 207 height 46
type textarea "Siendo las 10:06 recibí en la clínica a Gabriela indicando tener alergia, por l…"
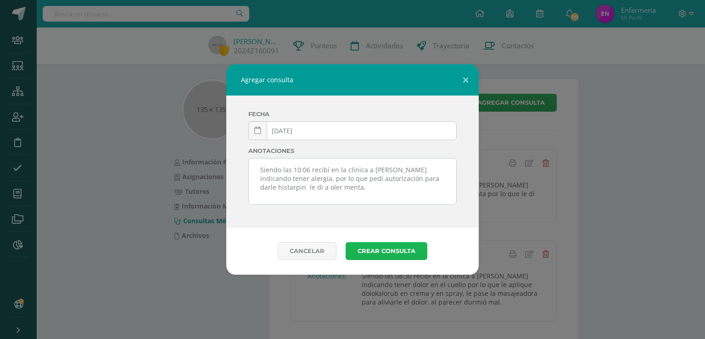
click at [391, 253] on button "Crear consulta" at bounding box center [387, 251] width 82 height 18
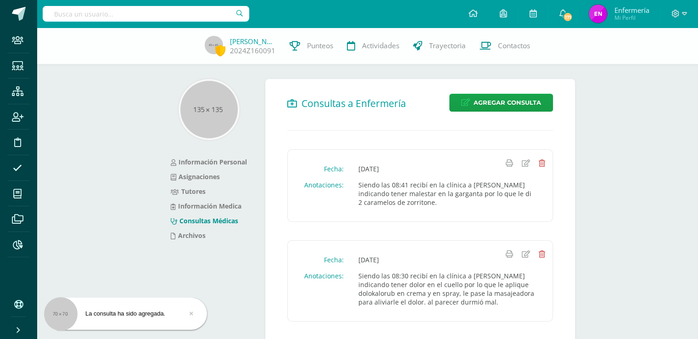
click at [195, 13] on input "text" at bounding box center [146, 14] width 207 height 16
type input "samuel miranda"
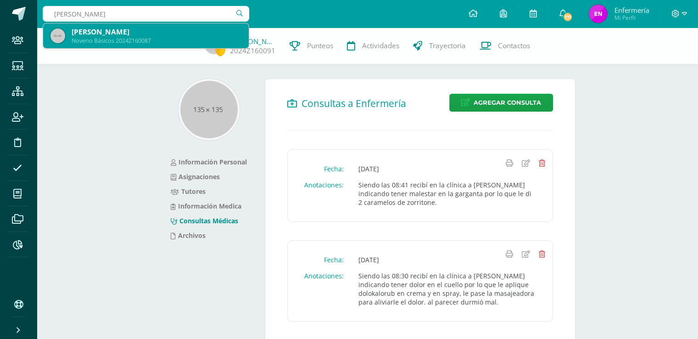
click at [123, 37] on div "Noveno Básicos 2024Z160087" at bounding box center [157, 41] width 170 height 8
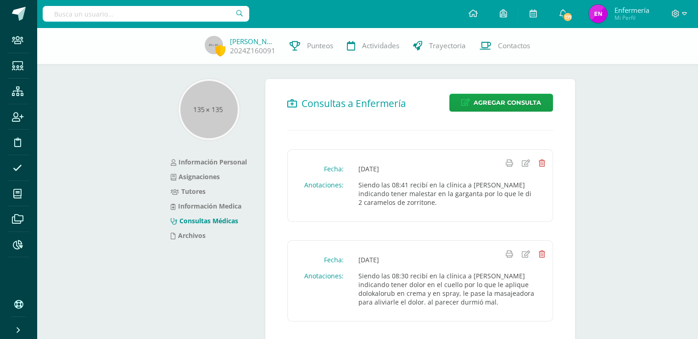
click at [123, 37] on div "Gabriela Rejopachi 2024Z160091 Punteos Actividades Trayectoria Contactos" at bounding box center [349, 46] width 698 height 37
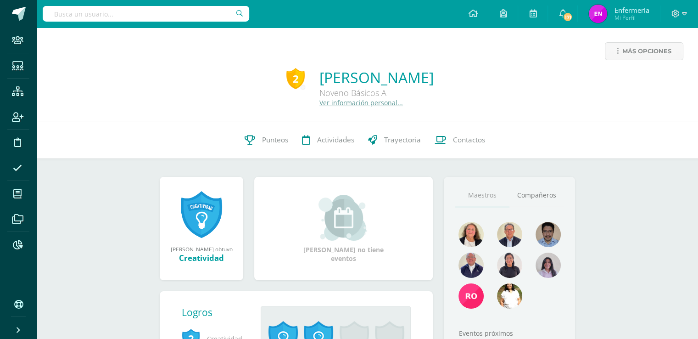
click at [322, 105] on link "Ver información personal..." at bounding box center [361, 102] width 84 height 9
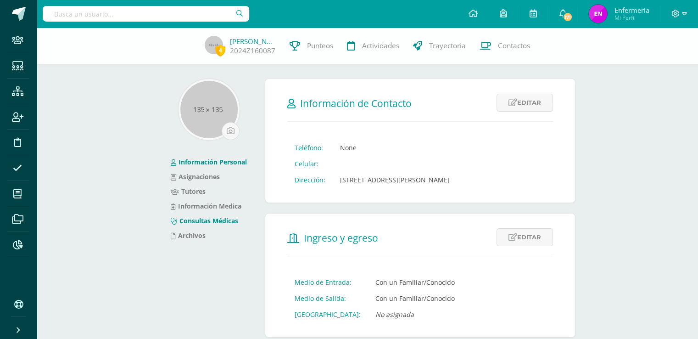
click at [200, 218] on link "Consultas Médicas" at bounding box center [204, 220] width 67 height 9
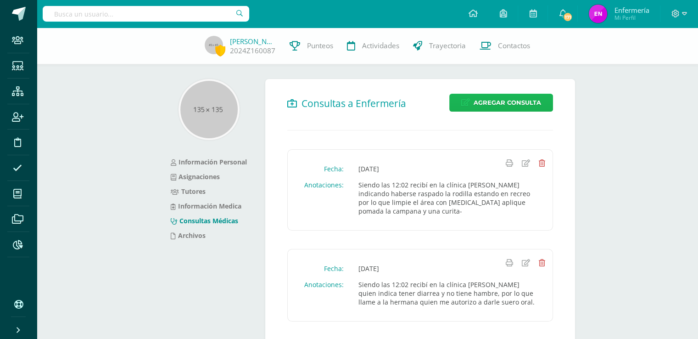
click at [498, 102] on span "Agregar Consulta" at bounding box center [507, 102] width 67 height 17
click at [518, 102] on span "Agregar Consulta" at bounding box center [507, 102] width 67 height 17
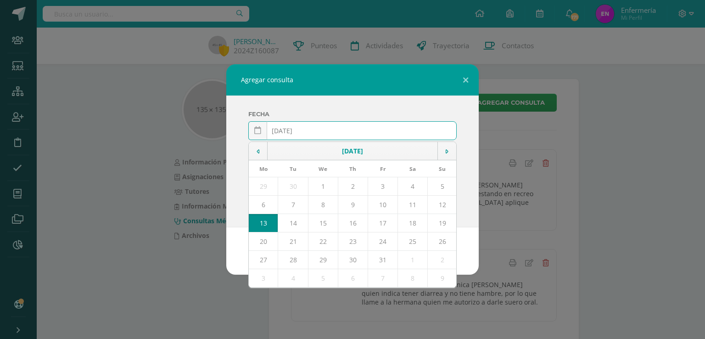
click at [296, 130] on input "[DATE]" at bounding box center [352, 131] width 207 height 18
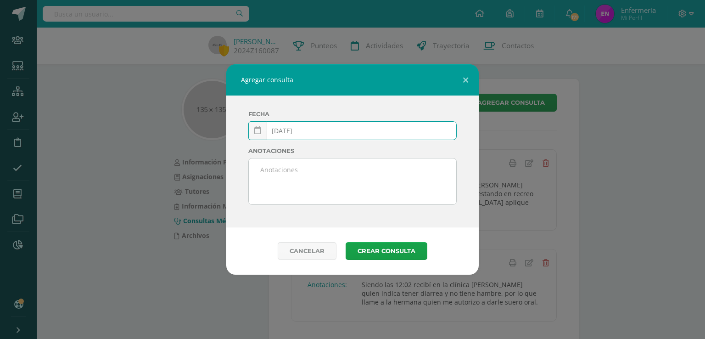
click at [306, 132] on input "[DATE]" at bounding box center [352, 131] width 207 height 18
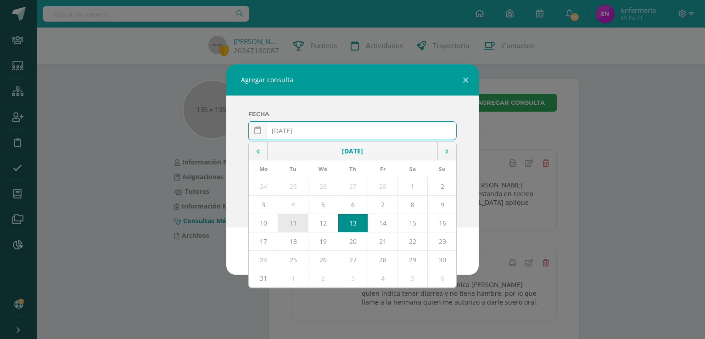
click at [291, 225] on td "11" at bounding box center [293, 223] width 30 height 18
type input "2025-03-11"
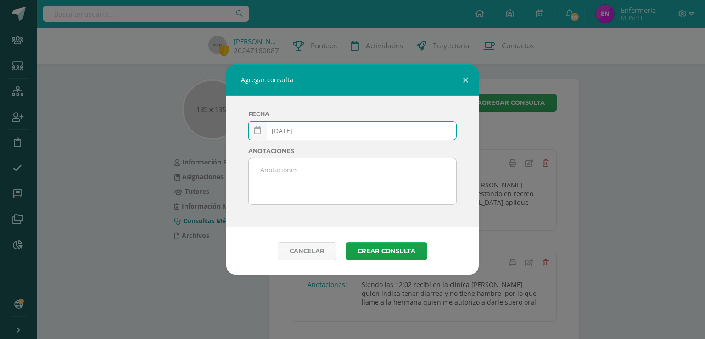
drag, startPoint x: 300, startPoint y: 160, endPoint x: 312, endPoint y: 182, distance: 25.1
click at [310, 179] on textarea at bounding box center [352, 181] width 207 height 46
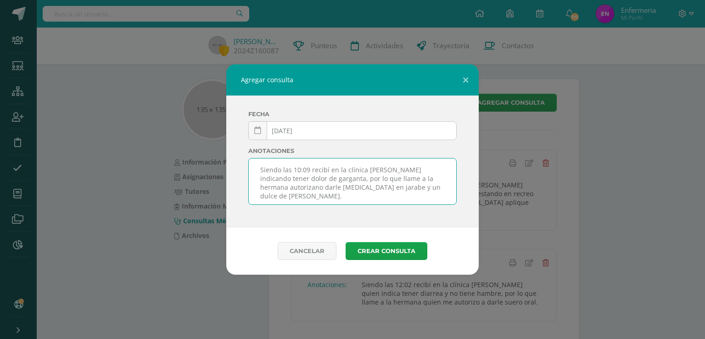
click at [436, 179] on textarea "Siendo las 10:09 recibí en la clínica a Samuel indicando tener dolor de gargant…" at bounding box center [352, 181] width 207 height 46
type textarea "Siendo las 10:09 recibí en la clínica a Samuel indicando tener dolor de gargant…"
click at [392, 252] on button "Crear consulta" at bounding box center [387, 251] width 82 height 18
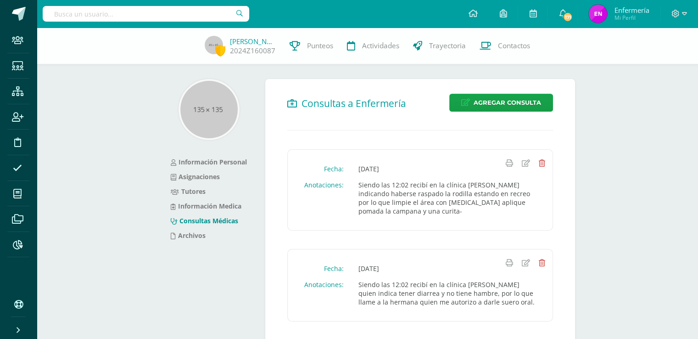
click at [154, 11] on input "text" at bounding box center [146, 14] width 207 height 16
type input "[PERSON_NAME]"
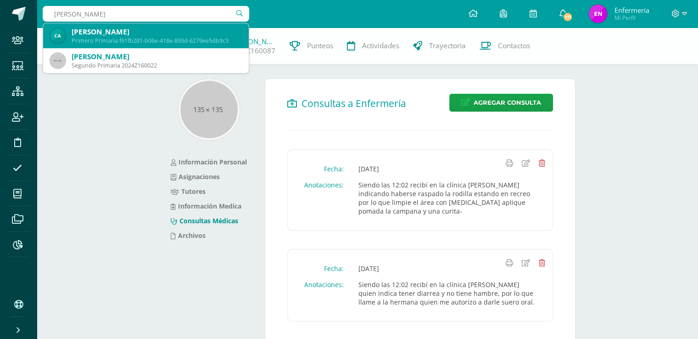
click at [156, 40] on div "Primero Primaria f61fb281-b06e-418e-893d-6279ee5db9c3" at bounding box center [157, 41] width 170 height 8
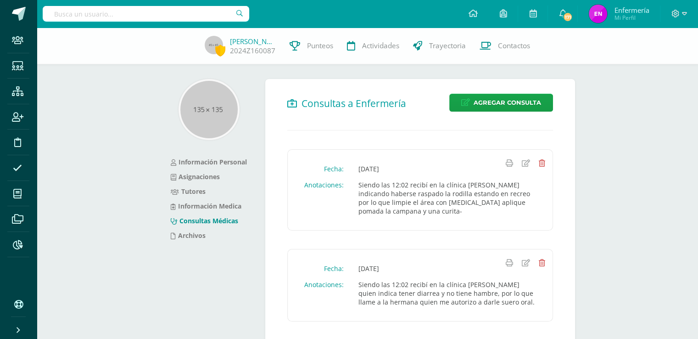
click at [155, 39] on div "Jeovany Miranda 2024Z160087 Punteos Actividades Trayectoria Contactos" at bounding box center [349, 46] width 698 height 37
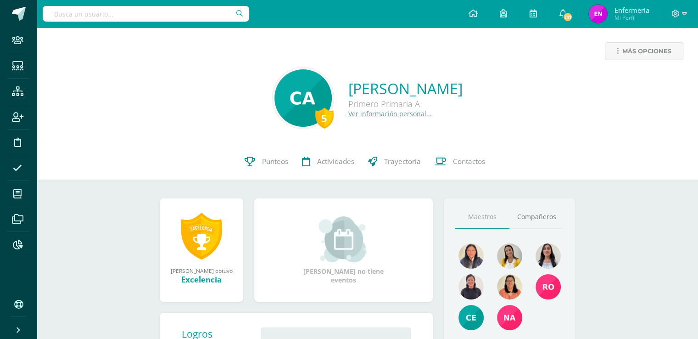
click at [371, 114] on link "Ver información personal..." at bounding box center [390, 113] width 84 height 9
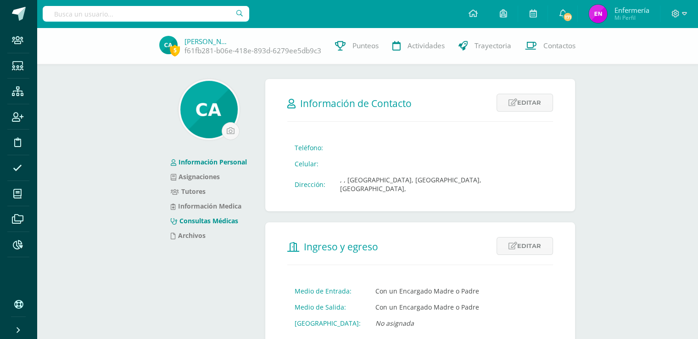
click at [218, 221] on link "Consultas Médicas" at bounding box center [204, 220] width 67 height 9
click at [218, 220] on link "Consultas Médicas" at bounding box center [204, 220] width 67 height 9
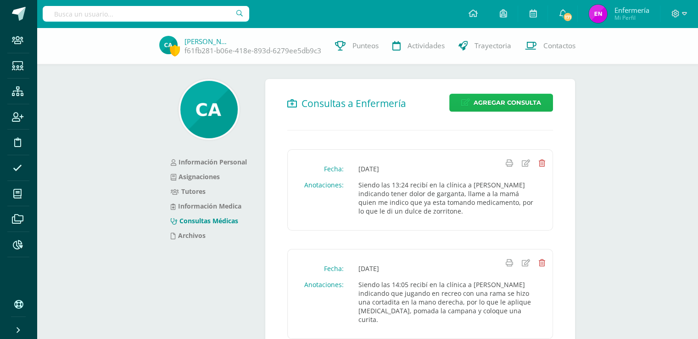
click at [495, 97] on span "Agregar Consulta" at bounding box center [507, 102] width 67 height 17
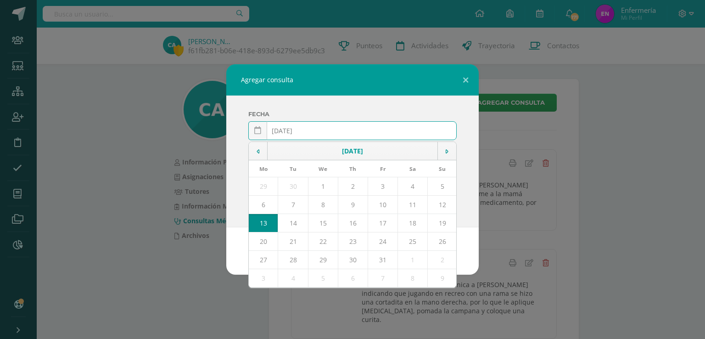
click at [294, 131] on input "[DATE]" at bounding box center [352, 131] width 207 height 18
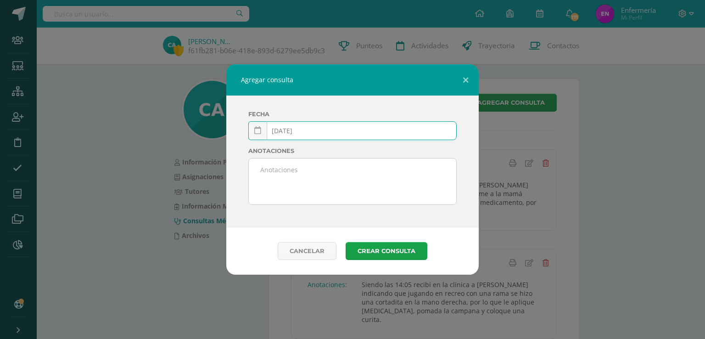
click at [302, 132] on input "[DATE]" at bounding box center [352, 131] width 207 height 18
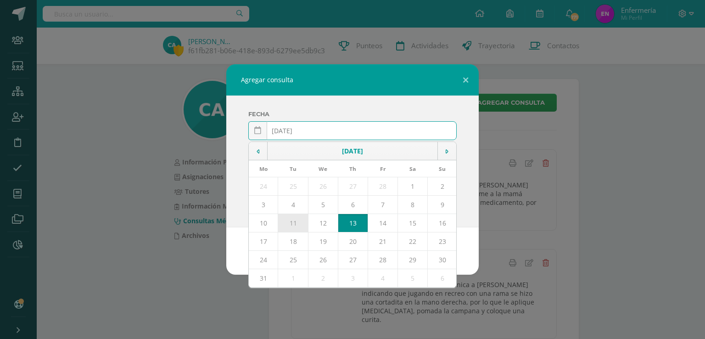
click at [290, 223] on td "11" at bounding box center [293, 223] width 30 height 18
type input "[DATE]"
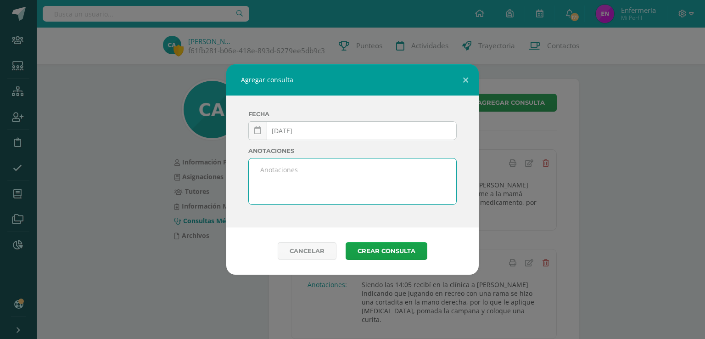
click at [285, 171] on textarea at bounding box center [352, 181] width 207 height 46
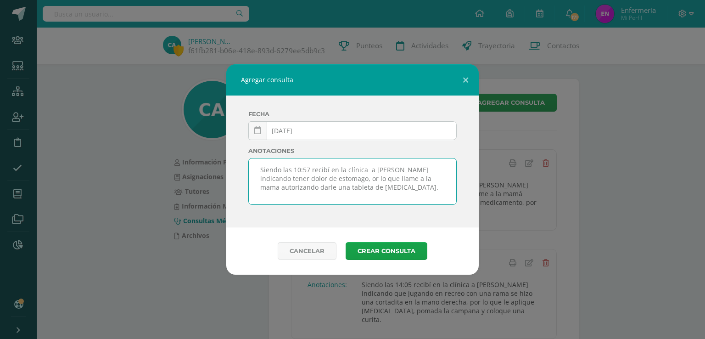
click at [320, 177] on textarea "Siendo las 10:57 recibí en la clínica a [PERSON_NAME] indicando tener dolor de …" at bounding box center [352, 181] width 207 height 46
type textarea "Siendo las 10:57 recibí en la clínica a [PERSON_NAME] indicando tener dolor de …"
click at [397, 251] on button "Crear consulta" at bounding box center [387, 251] width 82 height 18
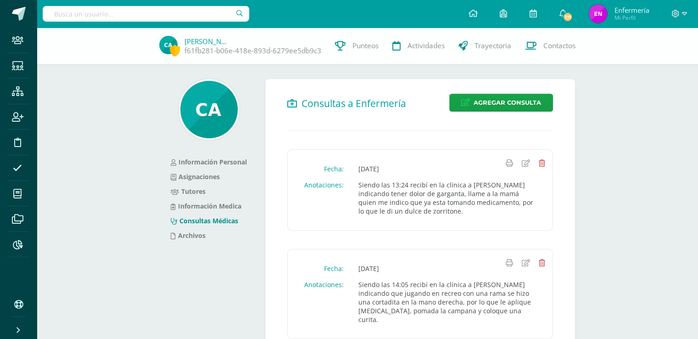
click at [191, 15] on input "text" at bounding box center [146, 14] width 207 height 16
type input "[PERSON_NAME]"
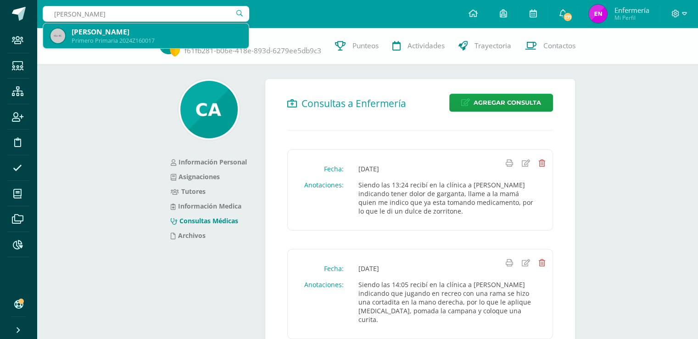
click at [138, 27] on div "[PERSON_NAME]" at bounding box center [157, 32] width 170 height 10
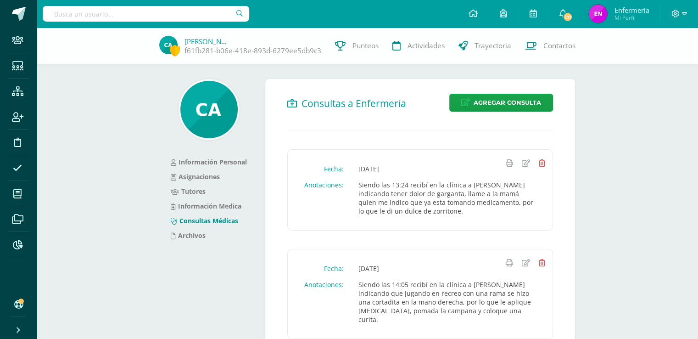
click at [138, 28] on div "Carlos Arias f61fb281-b06e-418e-893d-6279ee5db9c3 Punteos Actividades Trayector…" at bounding box center [349, 46] width 698 height 37
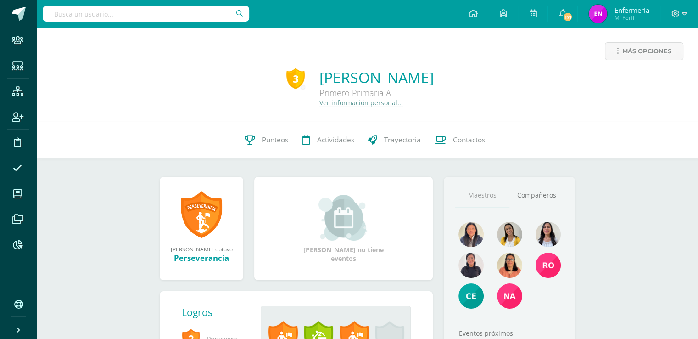
click at [319, 104] on link "Ver información personal..." at bounding box center [361, 102] width 84 height 9
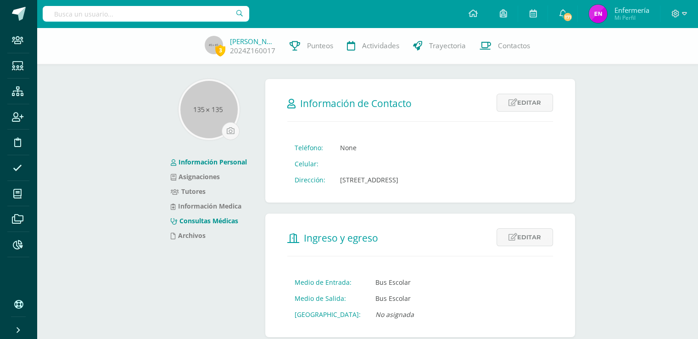
click at [232, 221] on link "Consultas Médicas" at bounding box center [204, 220] width 67 height 9
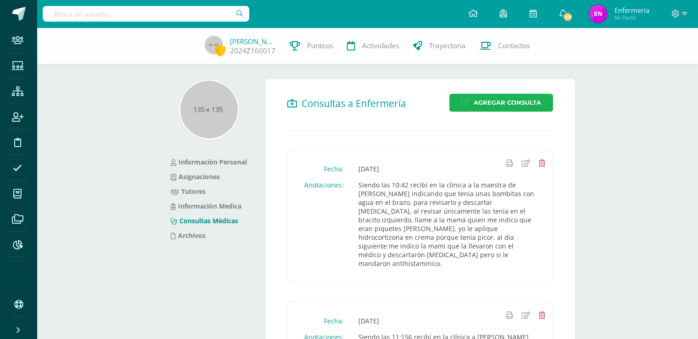
click at [523, 100] on span "Agregar Consulta" at bounding box center [507, 102] width 67 height 17
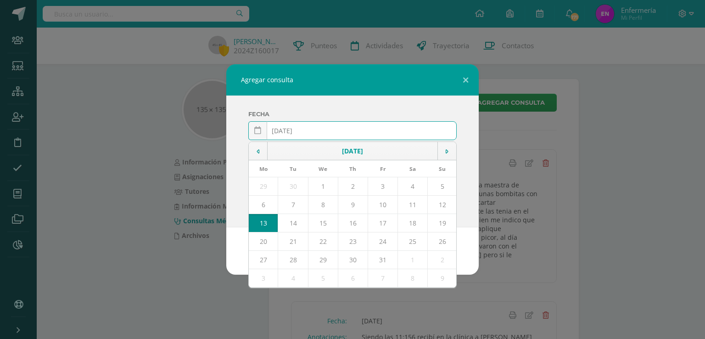
click at [296, 132] on input "[DATE]" at bounding box center [352, 131] width 207 height 18
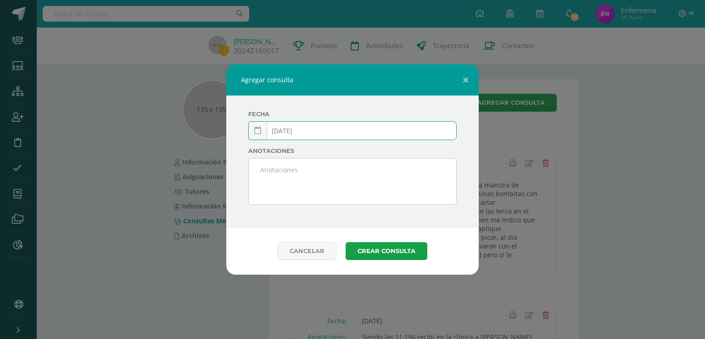
click at [302, 131] on input "[DATE]" at bounding box center [352, 131] width 207 height 18
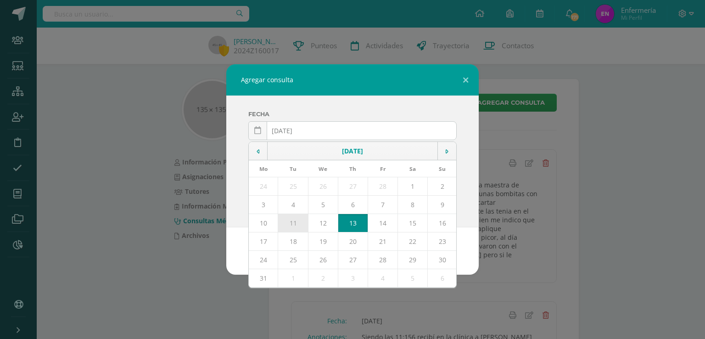
click at [296, 222] on td "11" at bounding box center [293, 223] width 30 height 18
type input "[DATE]"
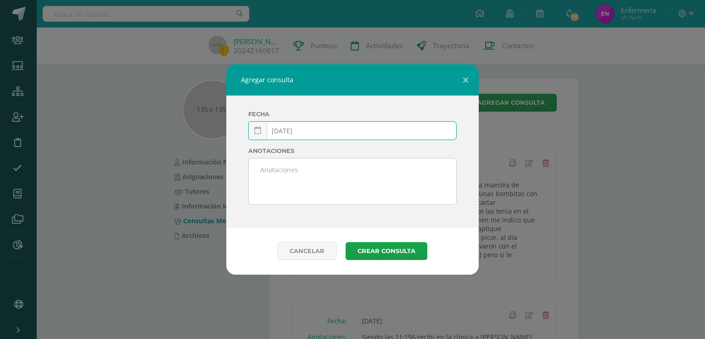
click at [312, 172] on textarea at bounding box center [352, 181] width 207 height 46
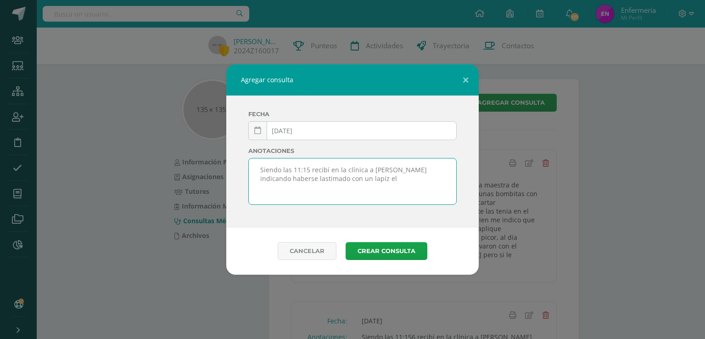
click at [344, 179] on textarea "Siendo las 11:15 recibí en la clínica a [PERSON_NAME] indicando haberse lastima…" at bounding box center [352, 181] width 207 height 46
click at [380, 179] on textarea "Siendo las 11:15 recibí en la clínica a [PERSON_NAME] indicando haberse lastima…" at bounding box center [352, 181] width 207 height 46
click at [338, 177] on textarea "Siendo las 11:15 recibí en la clínica a [PERSON_NAME] indicando haberse lastima…" at bounding box center [352, 181] width 207 height 46
click at [335, 180] on textarea "Siendo las 11:15 recibí en la clínica a Emma indicando haberse lastimado con el…" at bounding box center [352, 181] width 207 height 46
click at [337, 180] on textarea "Siendo las 11:15 recibí en la clínica a Emma indicando haberse lastimado con el…" at bounding box center [352, 181] width 207 height 46
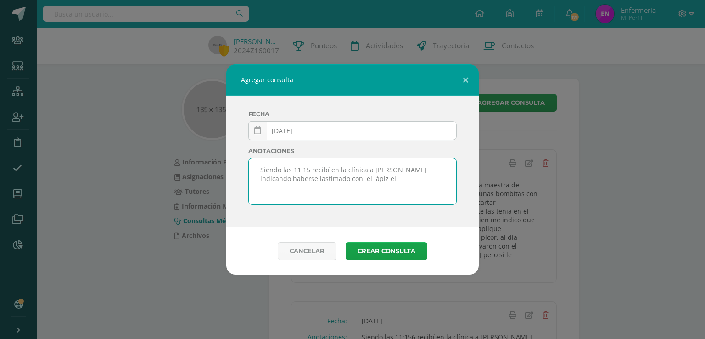
click at [374, 182] on textarea "Siendo las 11:15 recibí en la clínica a Emma indicando haberse lastimado con el…" at bounding box center [352, 181] width 207 height 46
drag, startPoint x: 272, startPoint y: 197, endPoint x: 268, endPoint y: 189, distance: 8.6
click at [272, 195] on textarea "Siendo las 11:15 recibí en la clínica a Emma indicando haberse lastimado con el…" at bounding box center [352, 181] width 207 height 46
click at [283, 188] on textarea "Siendo las 11:15 recibí en la clínica a Emma indicando haberse lastimado con el…" at bounding box center [352, 181] width 207 height 46
click at [288, 188] on textarea "Siendo las 11:15 recibí en la clínica a Emma indicando haberse lastimado con el…" at bounding box center [352, 181] width 207 height 46
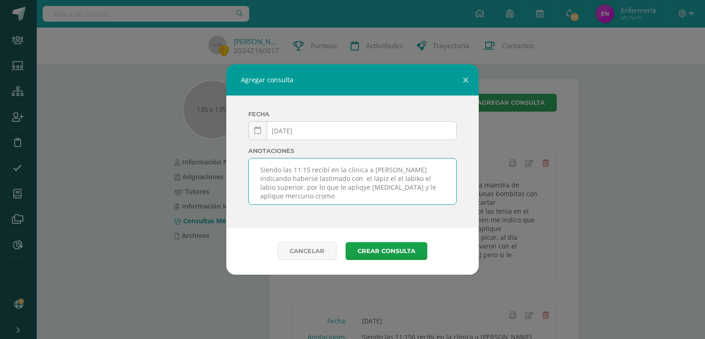
click at [316, 185] on textarea "Siendo las 11:15 recibí en la clínica a Emma indicando haberse lastimado con el…" at bounding box center [352, 181] width 207 height 46
click at [381, 177] on textarea "Siendo las 11:15 recibí en la clínica a Emma indicando haberse lastimado con el…" at bounding box center [352, 181] width 207 height 46
type textarea "Siendo las 11:15 recibí en la clínica a Emma indicando haberse lastimado con el…"
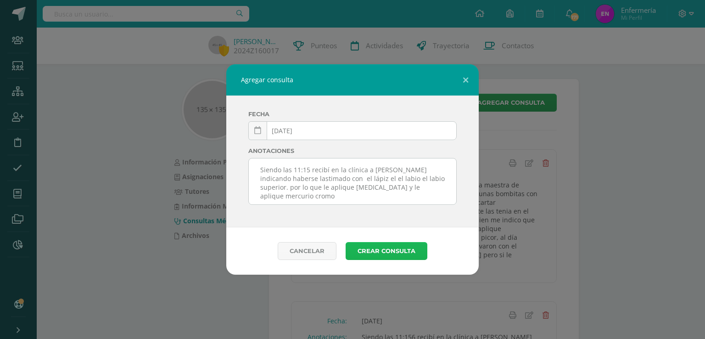
click at [391, 251] on button "Crear consulta" at bounding box center [387, 251] width 82 height 18
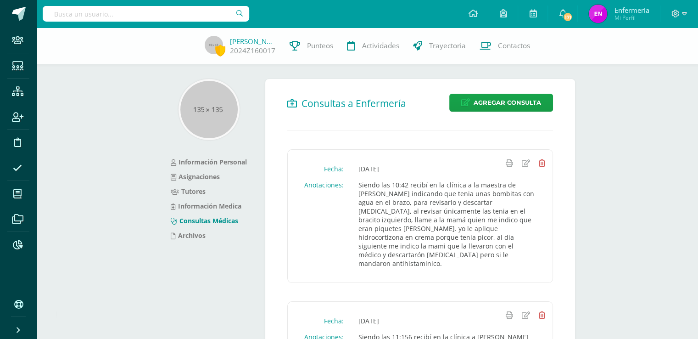
drag, startPoint x: 209, startPoint y: 11, endPoint x: 214, endPoint y: 17, distance: 7.5
click at [211, 13] on input "text" at bounding box center [146, 14] width 207 height 16
type input "ana castil"
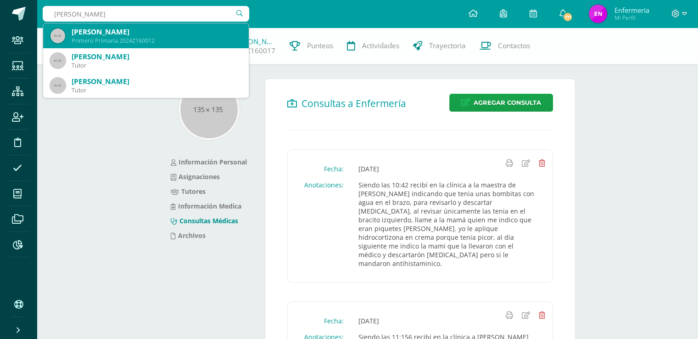
click at [150, 39] on div "Primero Primaria 2024Z160012" at bounding box center [157, 41] width 170 height 8
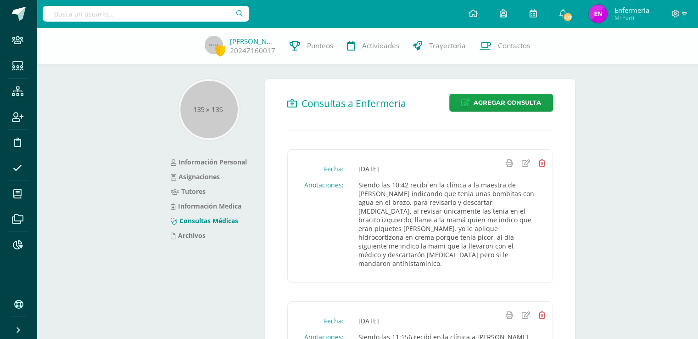
click at [149, 36] on div "Emma Velásquez 2024Z160017 Punteos Actividades Trayectoria Contactos" at bounding box center [349, 46] width 698 height 37
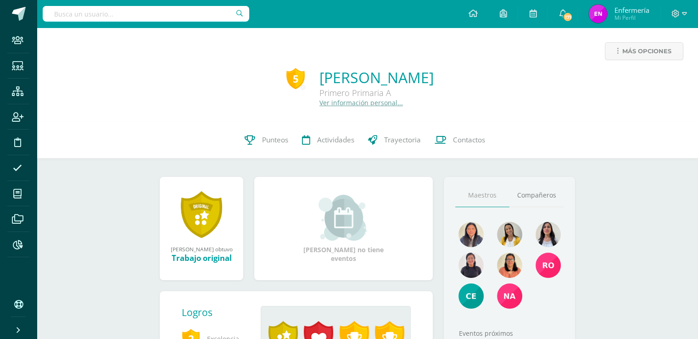
click at [322, 104] on link "Ver información personal..." at bounding box center [361, 102] width 84 height 9
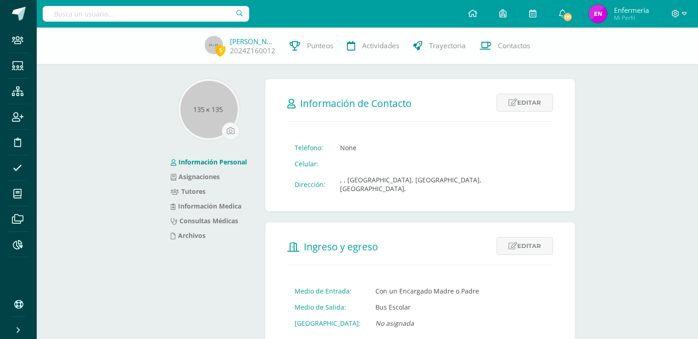
click at [216, 219] on link "Consultas Médicas" at bounding box center [204, 220] width 67 height 9
